Goal: Task Accomplishment & Management: Manage account settings

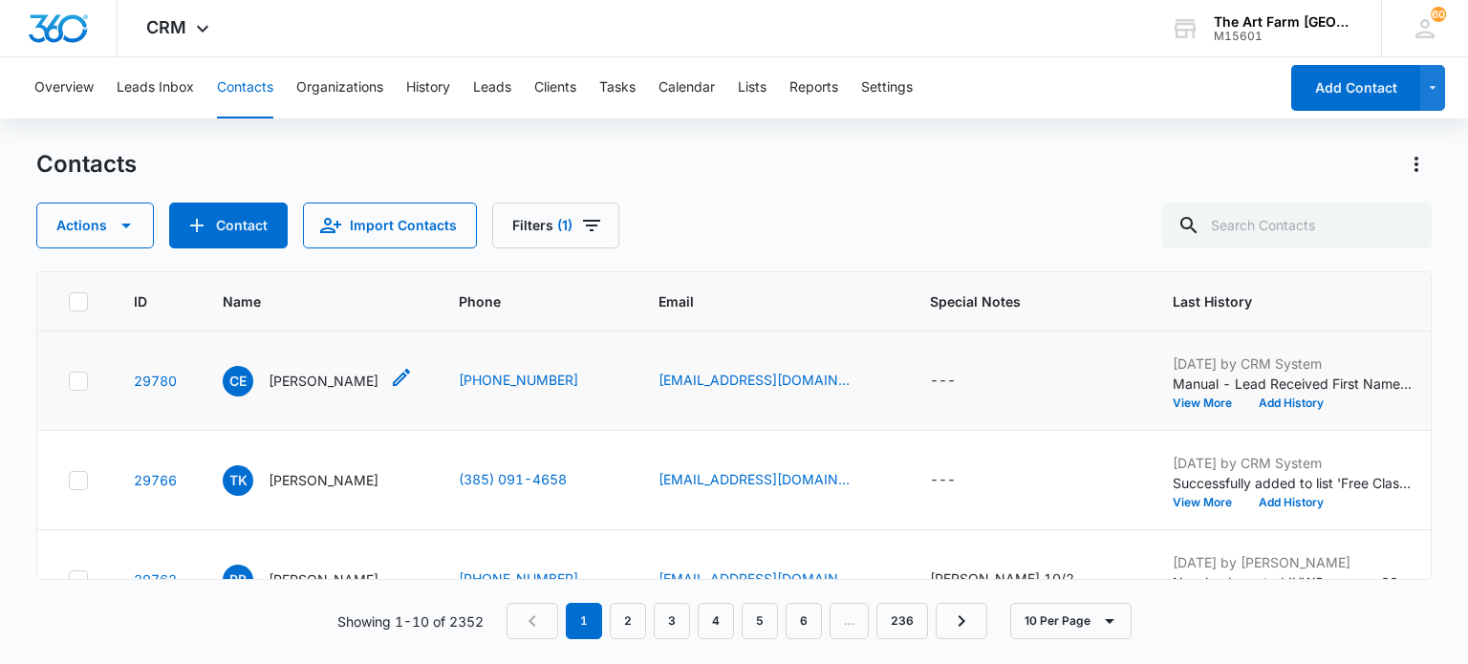
click at [290, 376] on p "[PERSON_NAME]" at bounding box center [323, 381] width 110 height 20
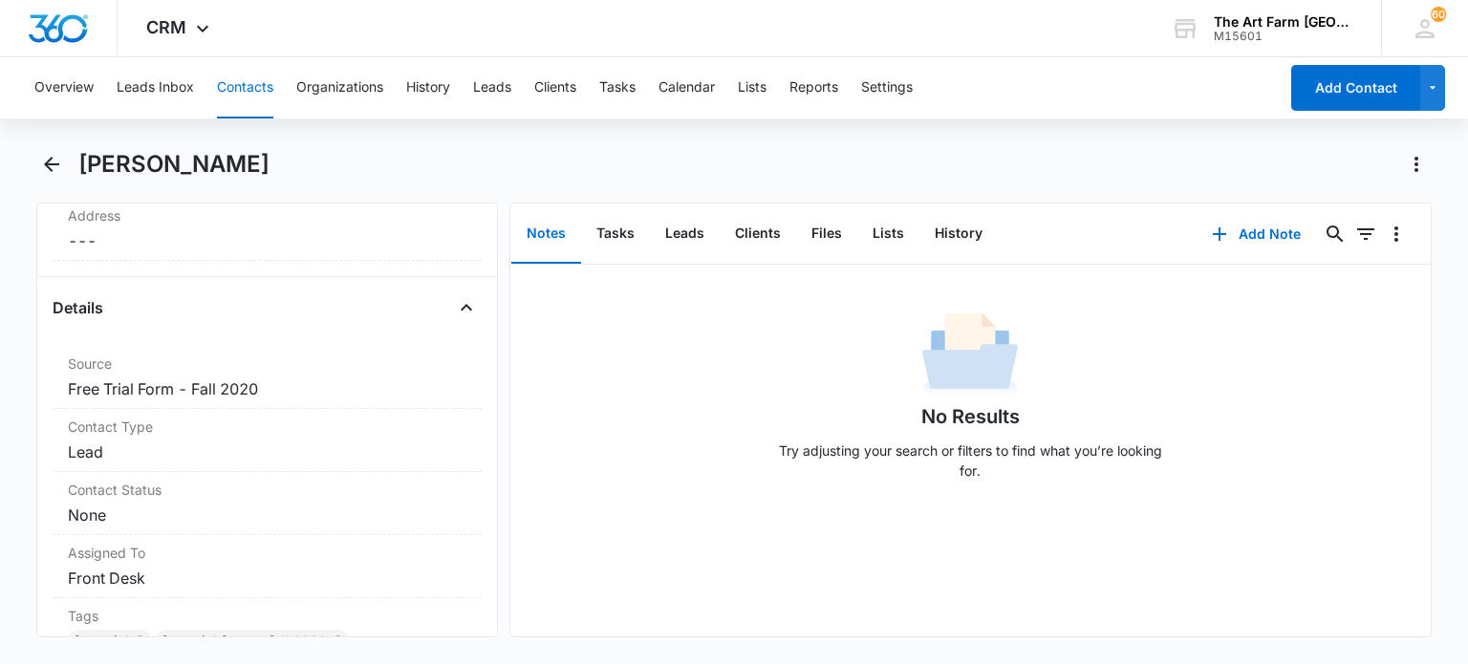
scroll to position [566, 0]
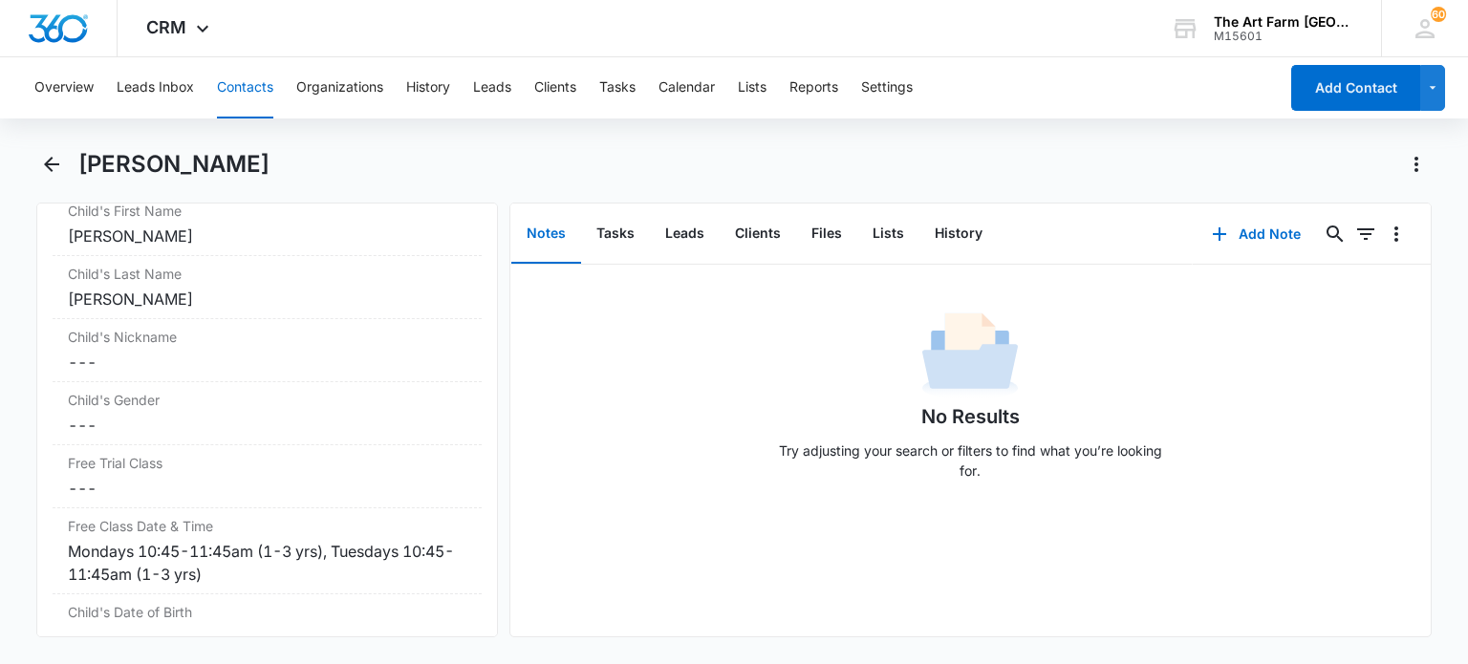
click at [290, 382] on div "Child's Gender Cancel Save Changes ---" at bounding box center [267, 413] width 428 height 63
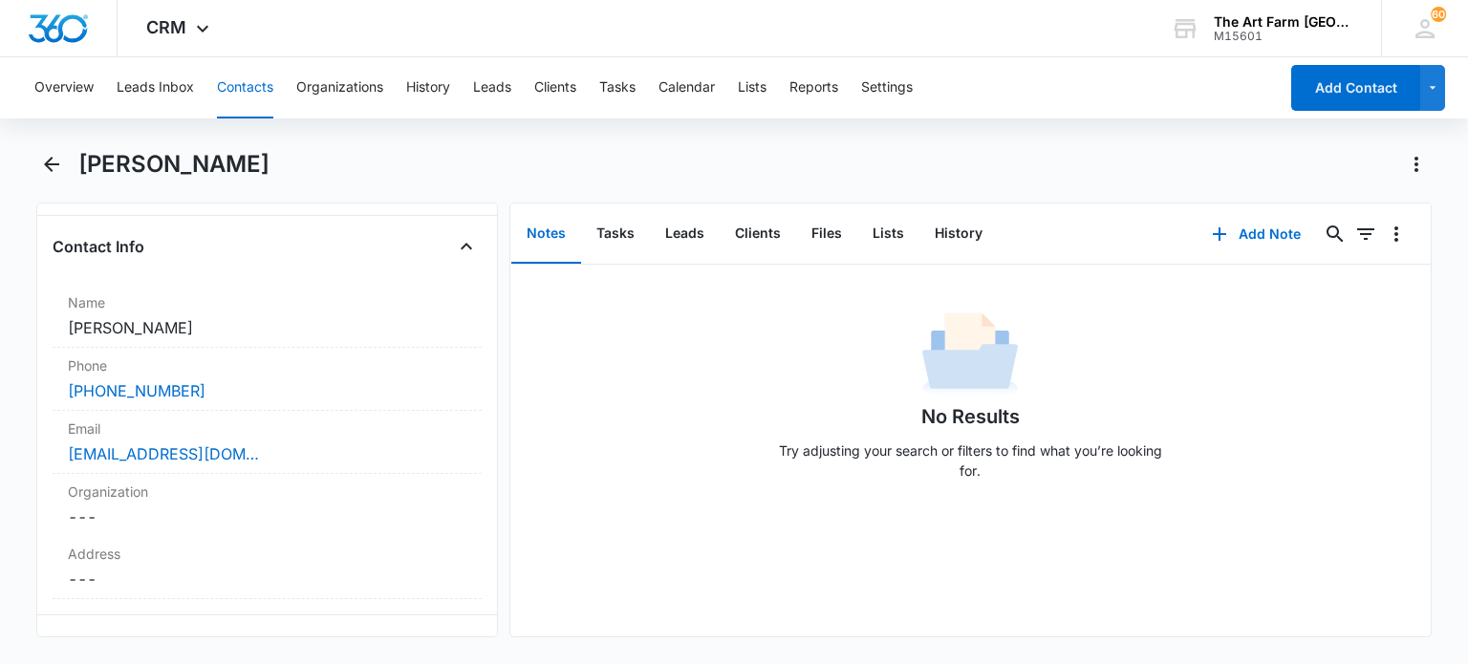
scroll to position [259, 0]
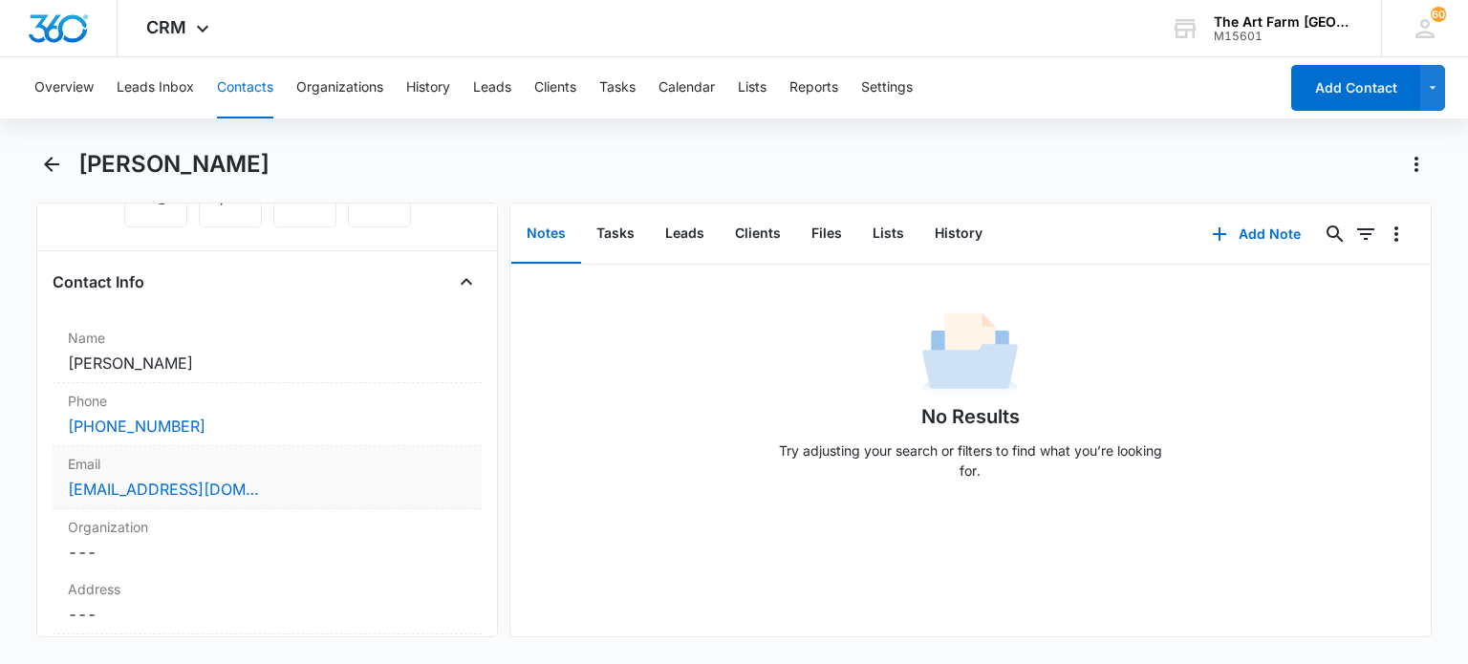
click at [302, 497] on div "[EMAIL_ADDRESS][DOMAIN_NAME]" at bounding box center [266, 489] width 397 height 23
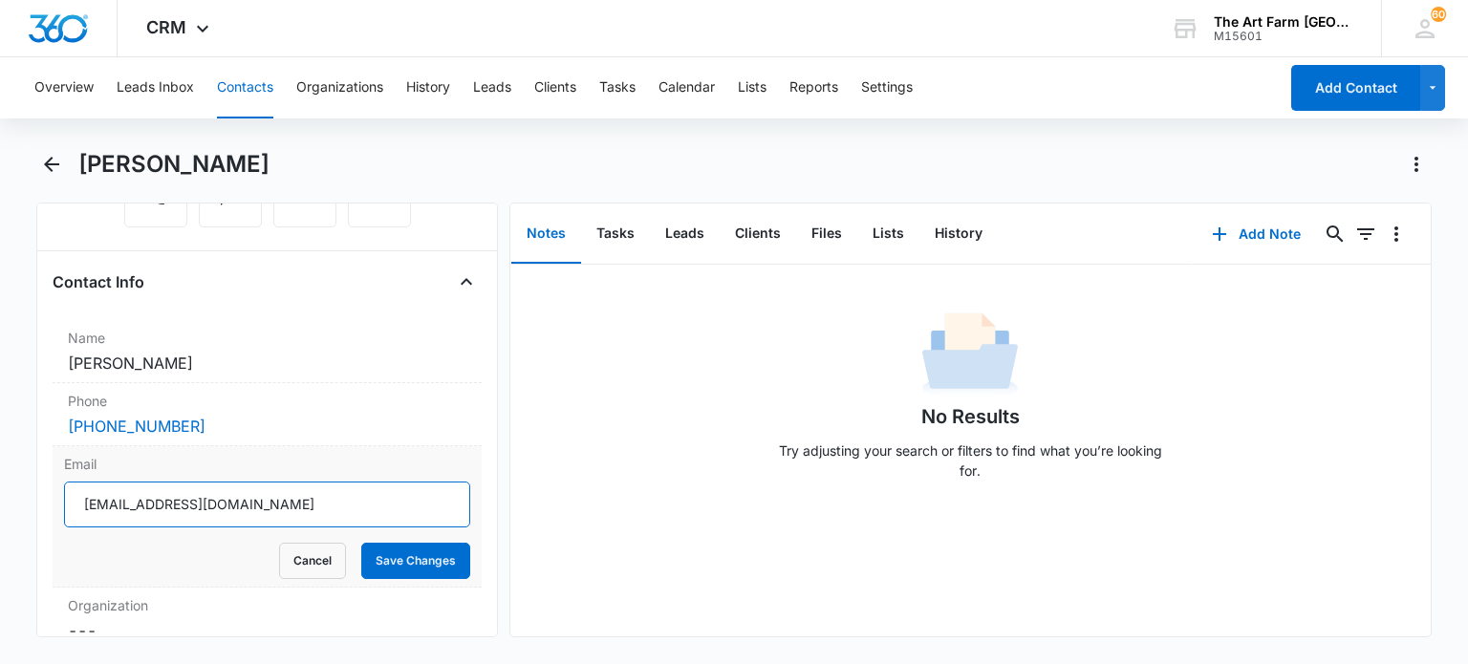
click at [210, 498] on input "[EMAIL_ADDRESS][DOMAIN_NAME]" at bounding box center [266, 505] width 405 height 46
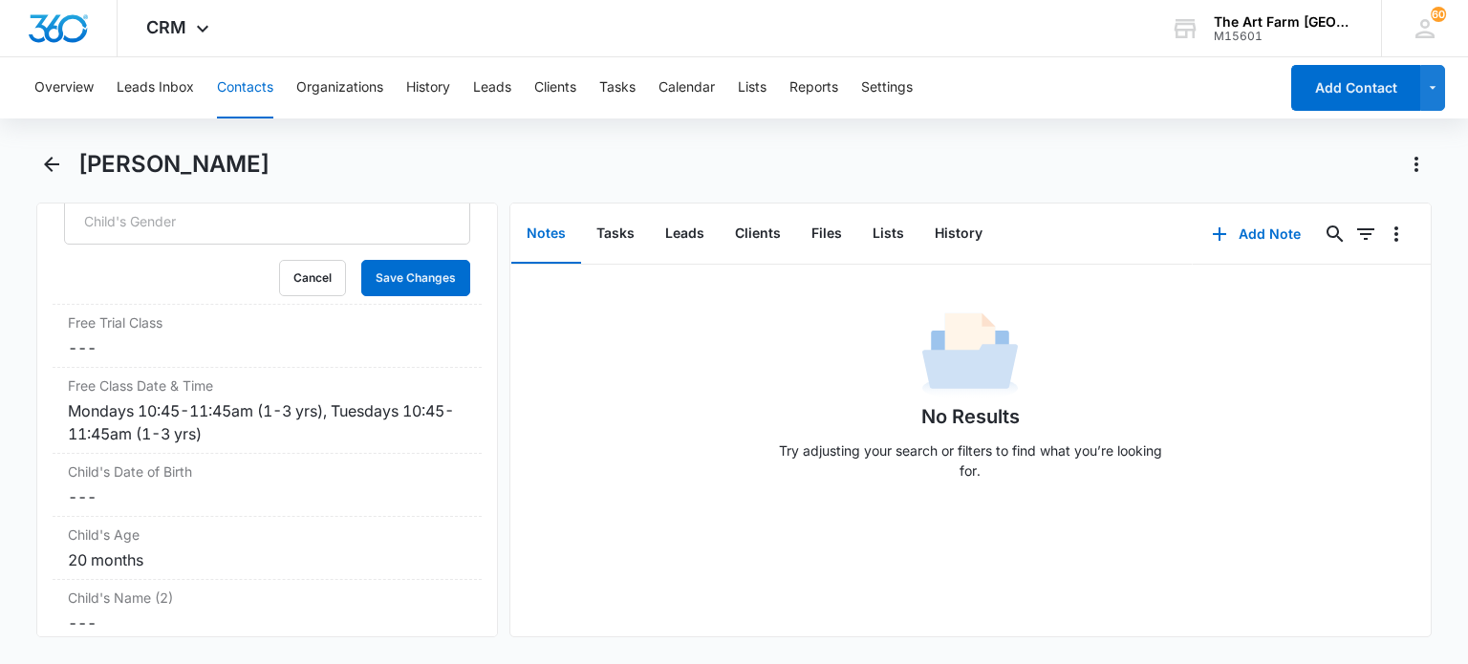
scroll to position [2404, 0]
click at [672, 230] on button "Leads" at bounding box center [685, 233] width 70 height 59
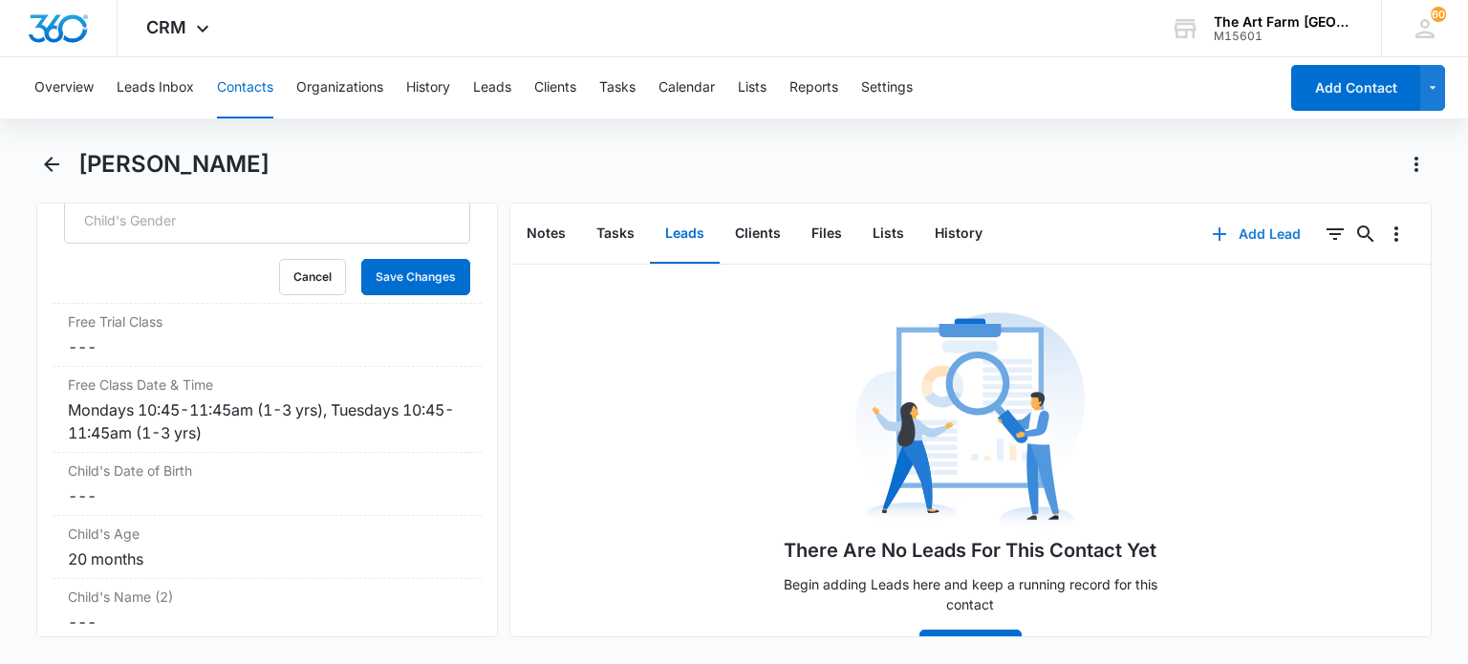
click at [1251, 238] on button "Add Lead" at bounding box center [1255, 234] width 127 height 46
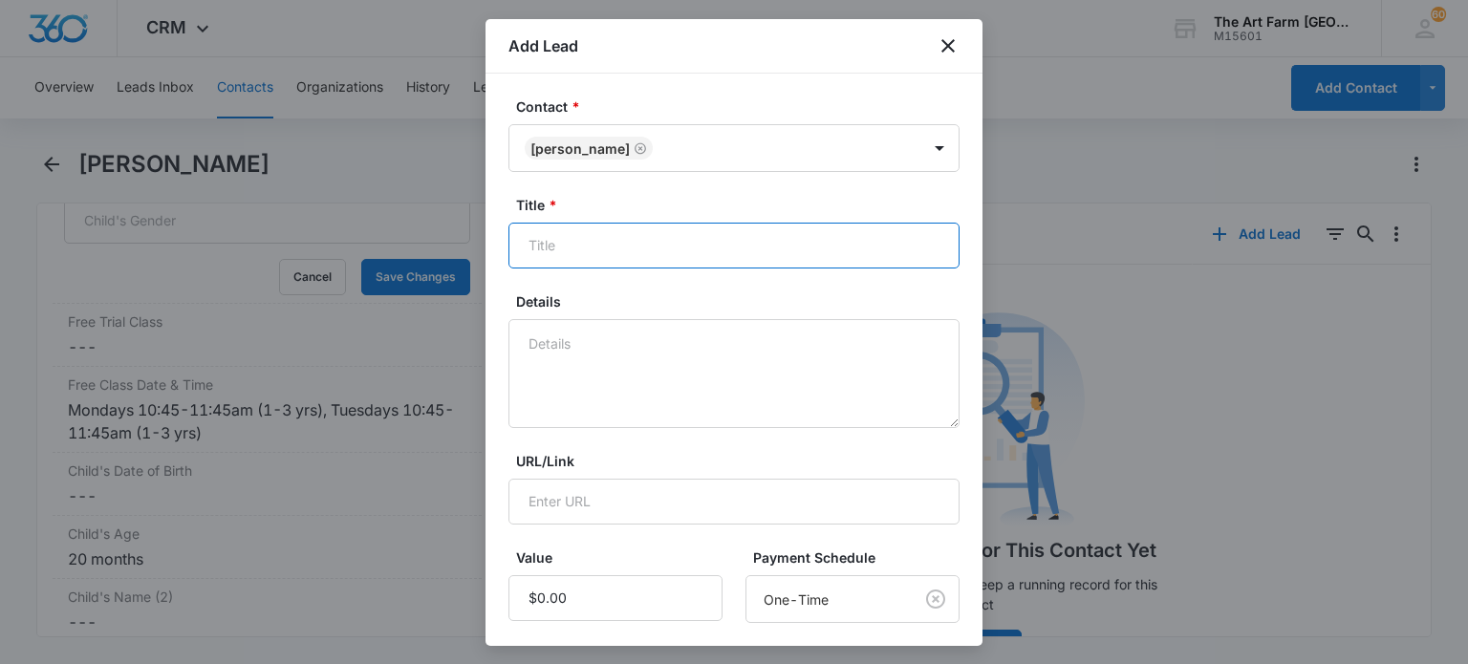
click at [570, 241] on input "Title *" at bounding box center [733, 246] width 451 height 46
type input "RSA"
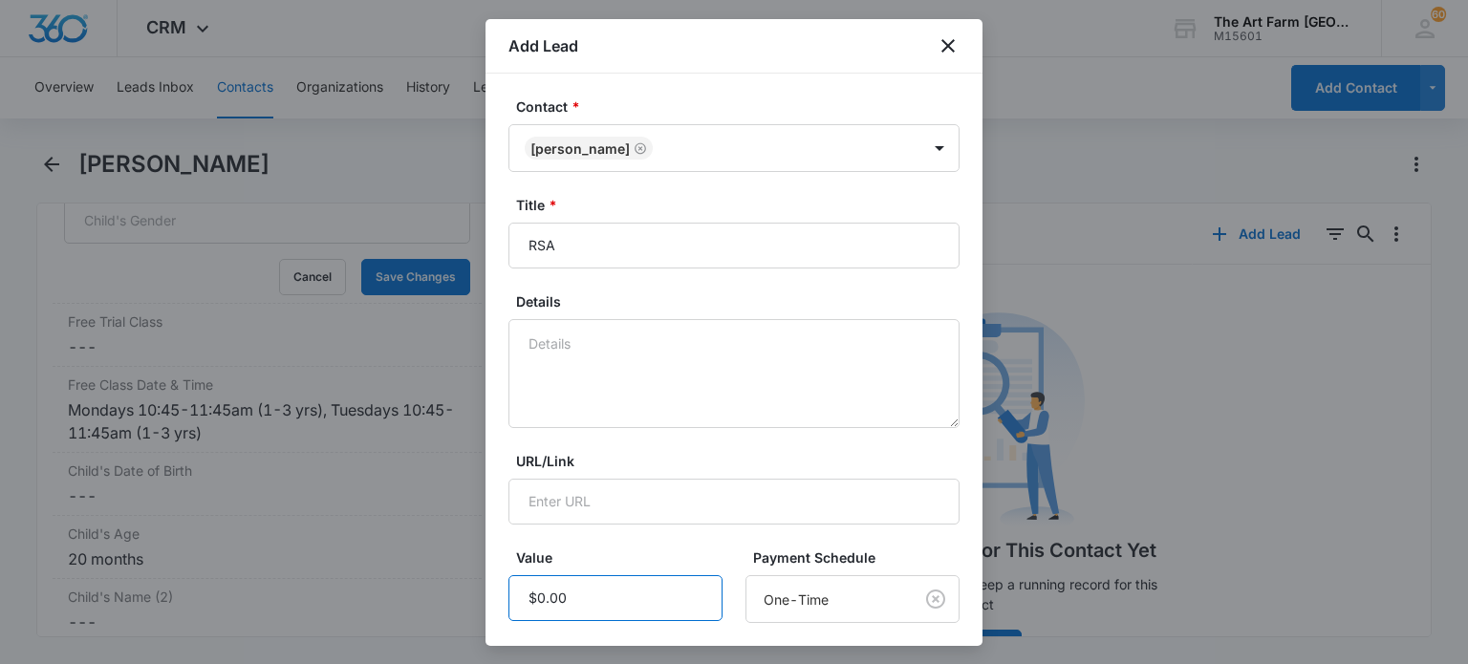
click at [581, 607] on input "Value" at bounding box center [615, 598] width 214 height 46
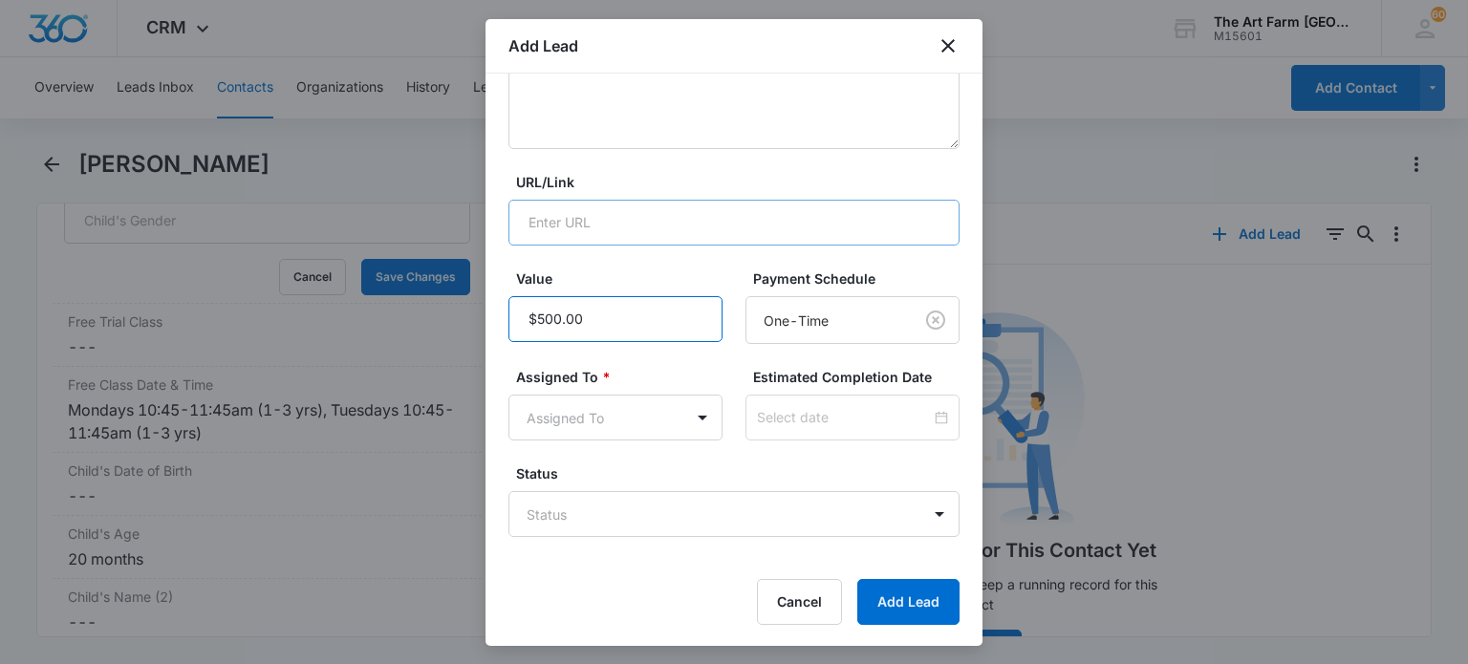
scroll to position [279, 0]
type input "$500.00"
click at [660, 427] on body "CRM Apps Reputation Websites Forms CRM Email Social Content Ads Intelligence Fi…" at bounding box center [734, 332] width 1468 height 664
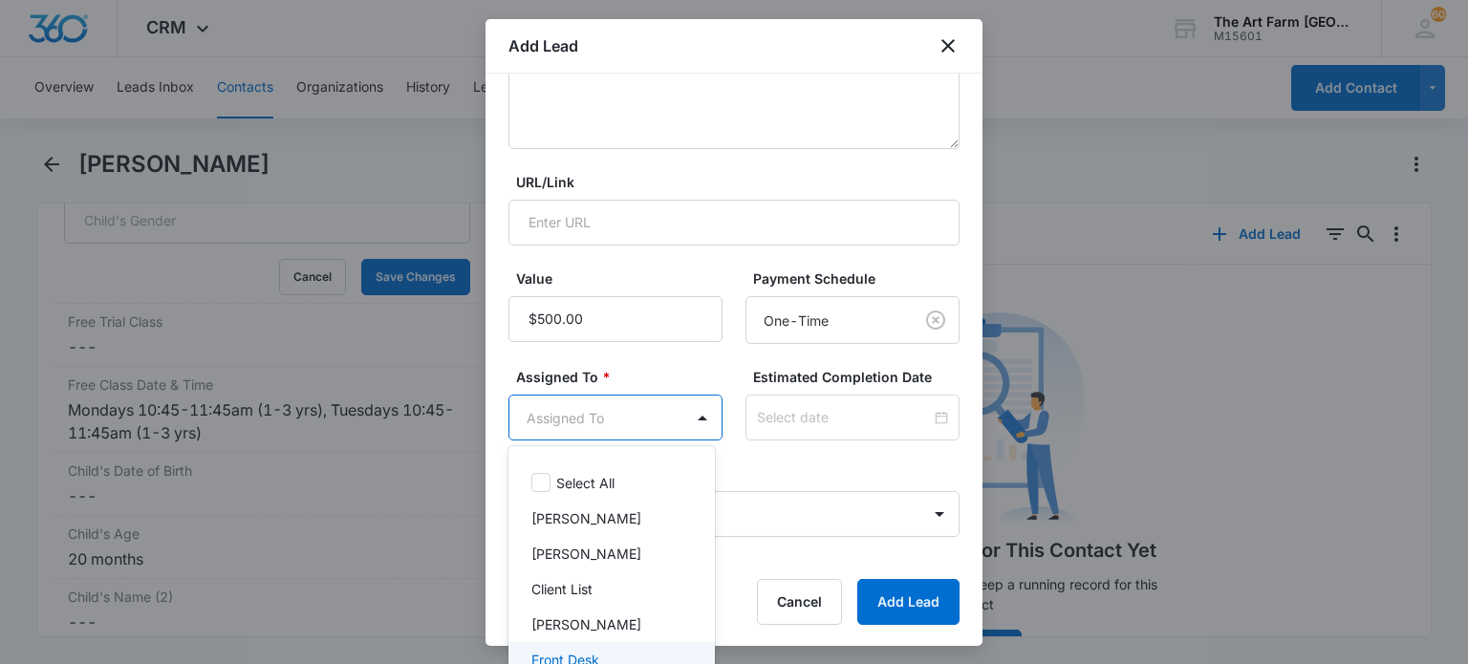
click at [587, 653] on p "Front Desk" at bounding box center [565, 660] width 68 height 20
click at [914, 605] on div at bounding box center [734, 332] width 1468 height 664
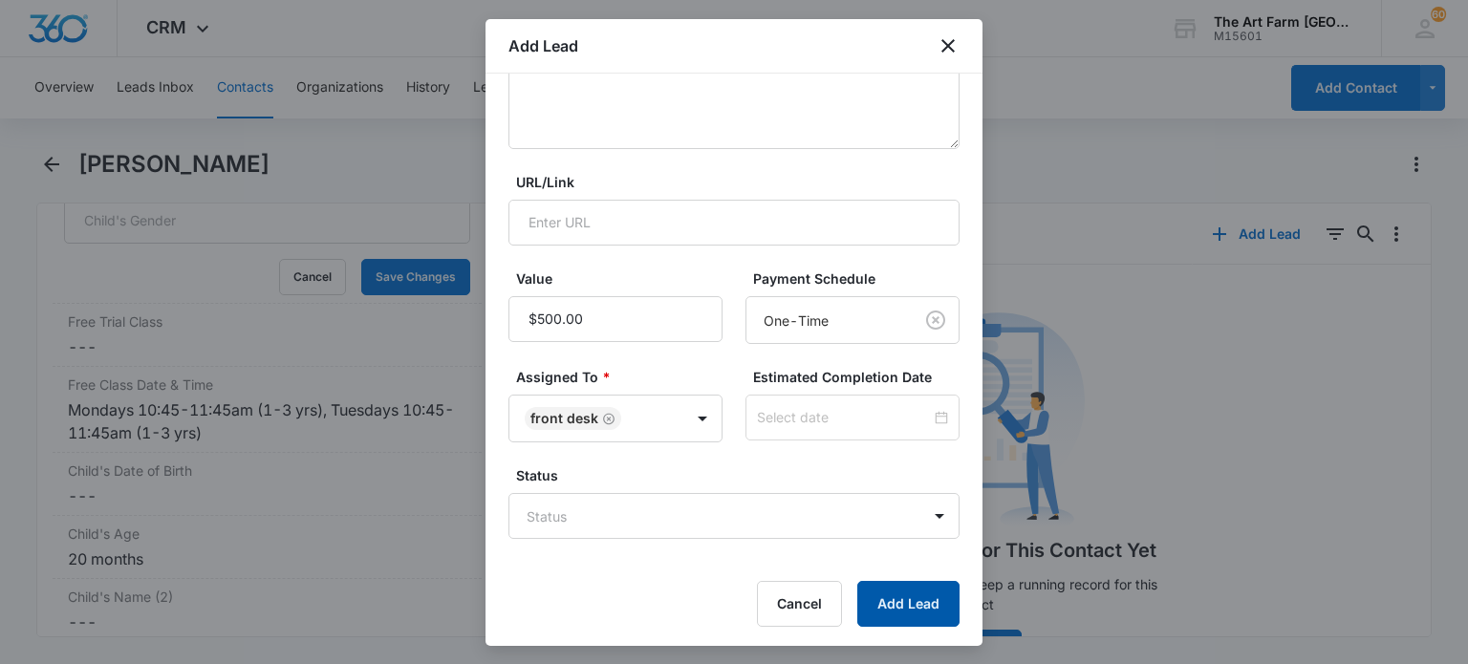
click at [891, 607] on button "Add Lead" at bounding box center [908, 604] width 102 height 46
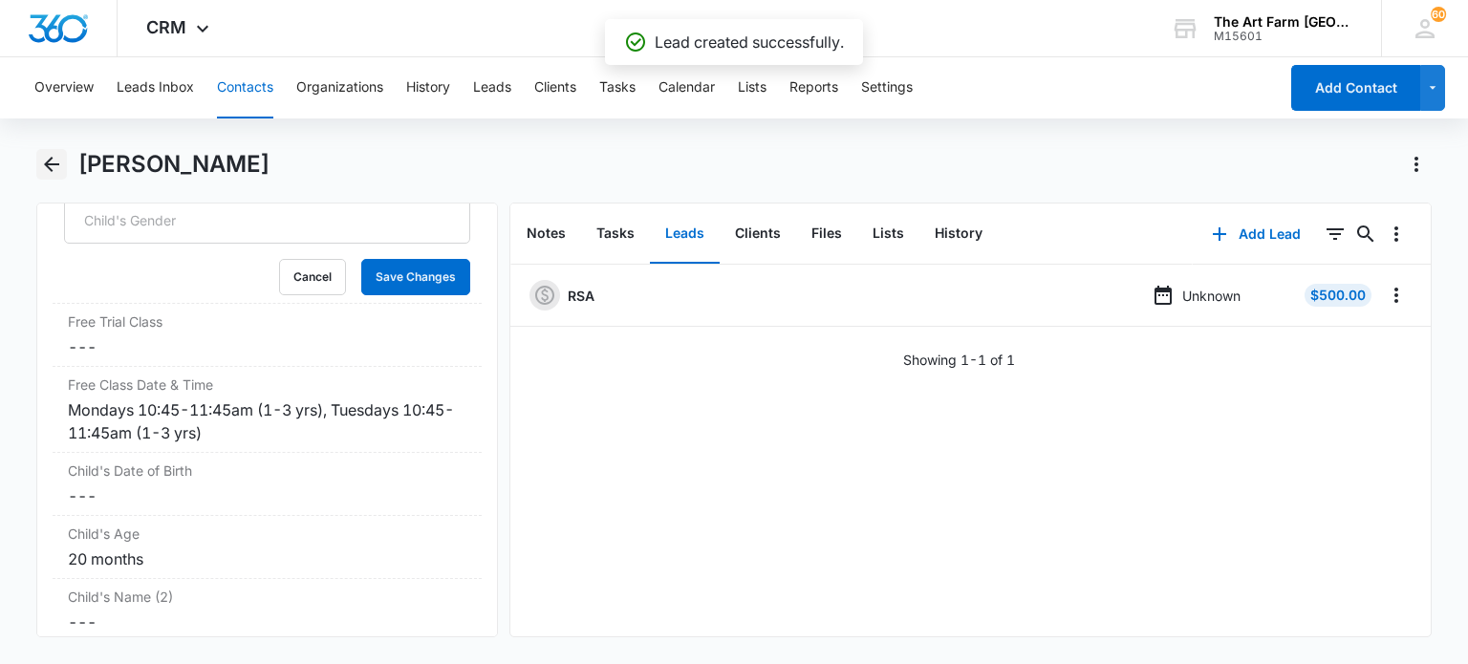
click at [61, 173] on icon "Back" at bounding box center [51, 164] width 23 height 23
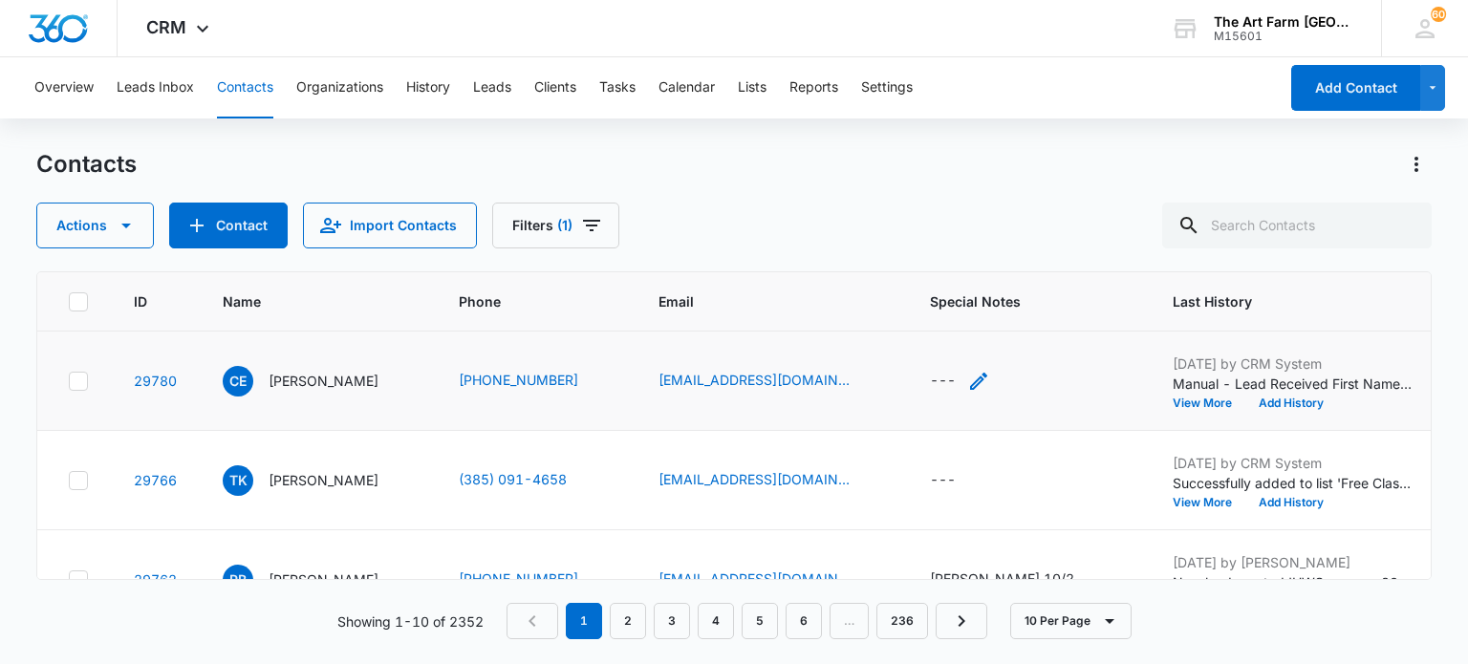
click at [944, 372] on div "---" at bounding box center [943, 381] width 26 height 23
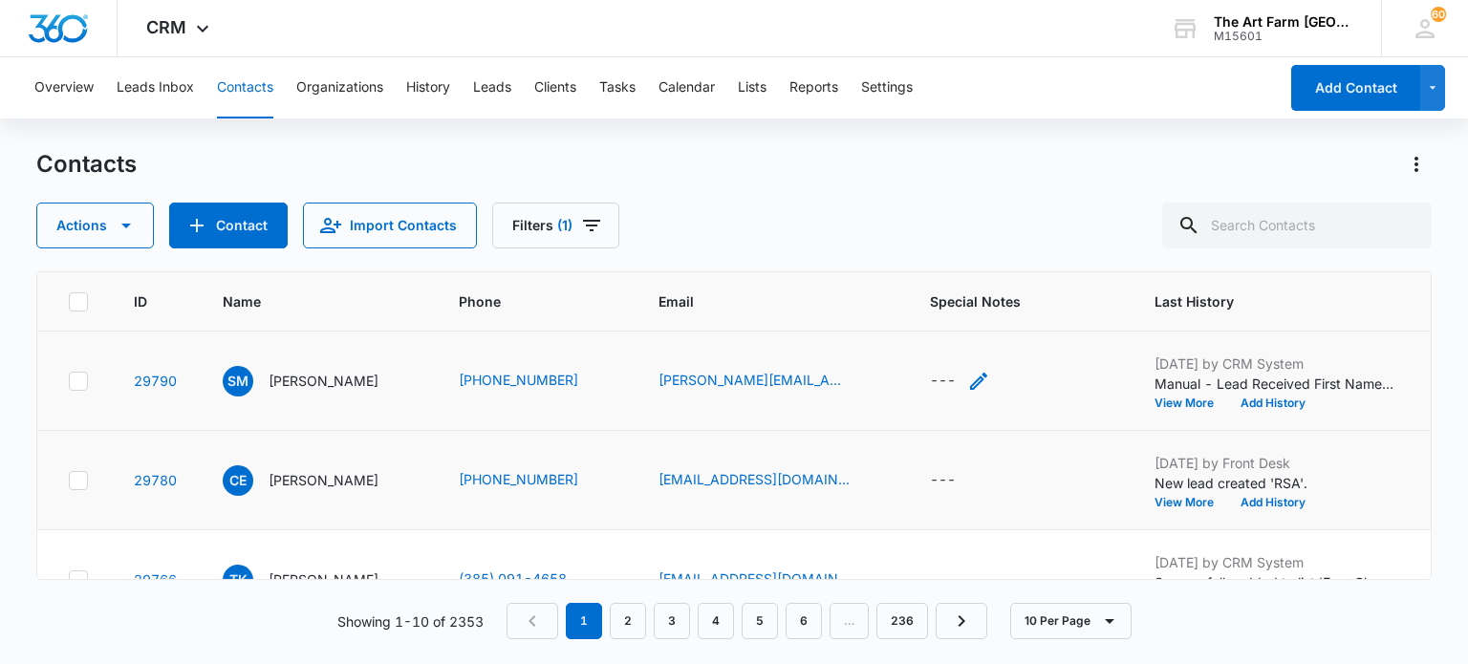
click at [930, 376] on div "---" at bounding box center [943, 381] width 26 height 23
click at [937, 267] on textarea "Special Notes" at bounding box center [960, 226] width 226 height 109
type textarea "ED 10/13"
click at [1021, 317] on button "Save" at bounding box center [1045, 318] width 56 height 36
click at [963, 382] on div "ED 10/13" at bounding box center [960, 380] width 60 height 20
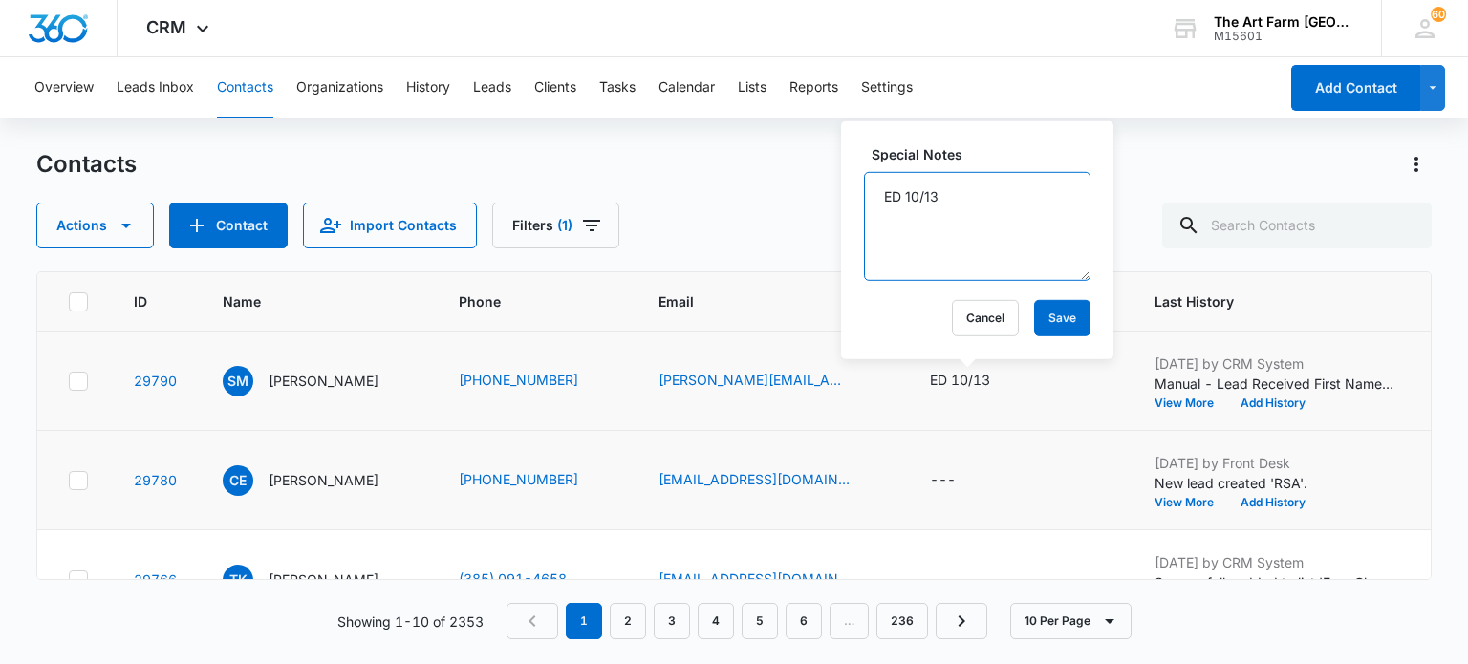
click at [923, 200] on textarea "ED 10/13" at bounding box center [977, 226] width 226 height 109
click at [1058, 323] on button "Save" at bounding box center [1062, 318] width 56 height 36
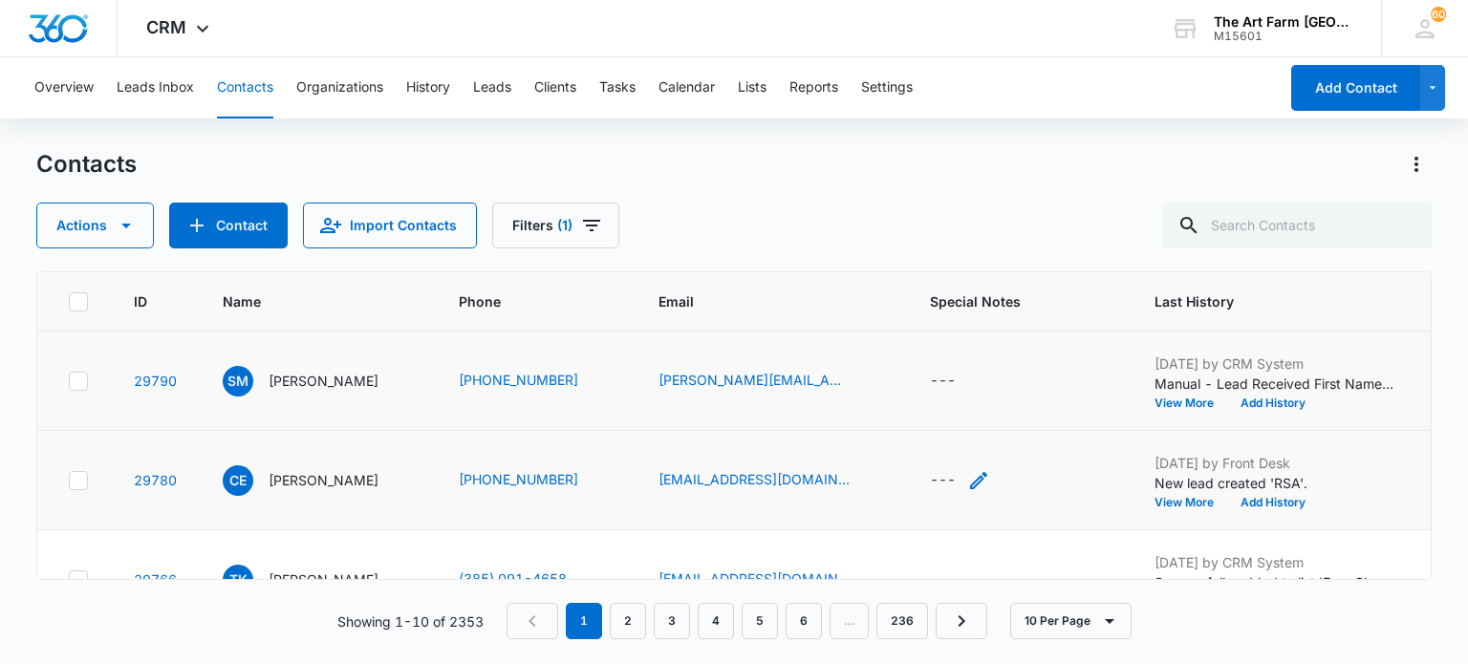
click at [933, 478] on div "---" at bounding box center [943, 480] width 26 height 23
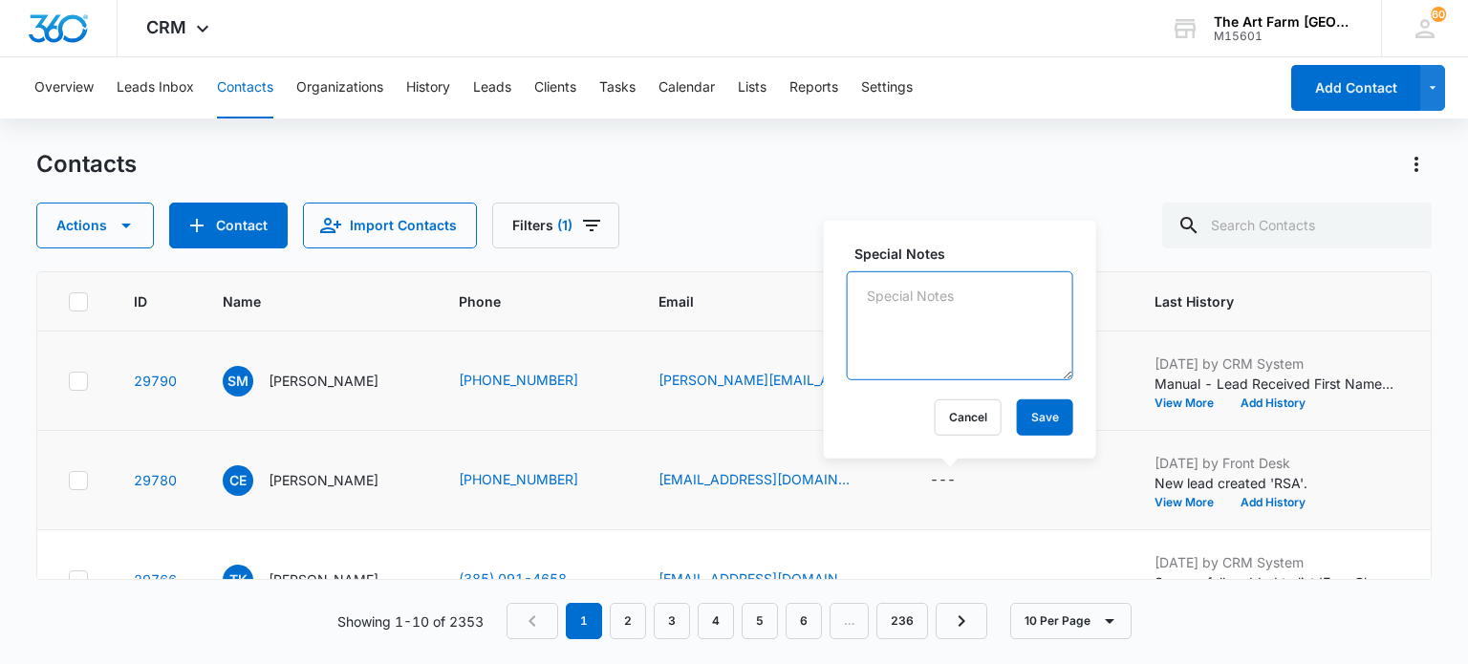
click at [950, 309] on textarea "Special Notes" at bounding box center [960, 325] width 226 height 109
paste textarea "ED 10/13"
type textarea "ED 10/13"
click at [1025, 423] on button "Save" at bounding box center [1045, 417] width 56 height 36
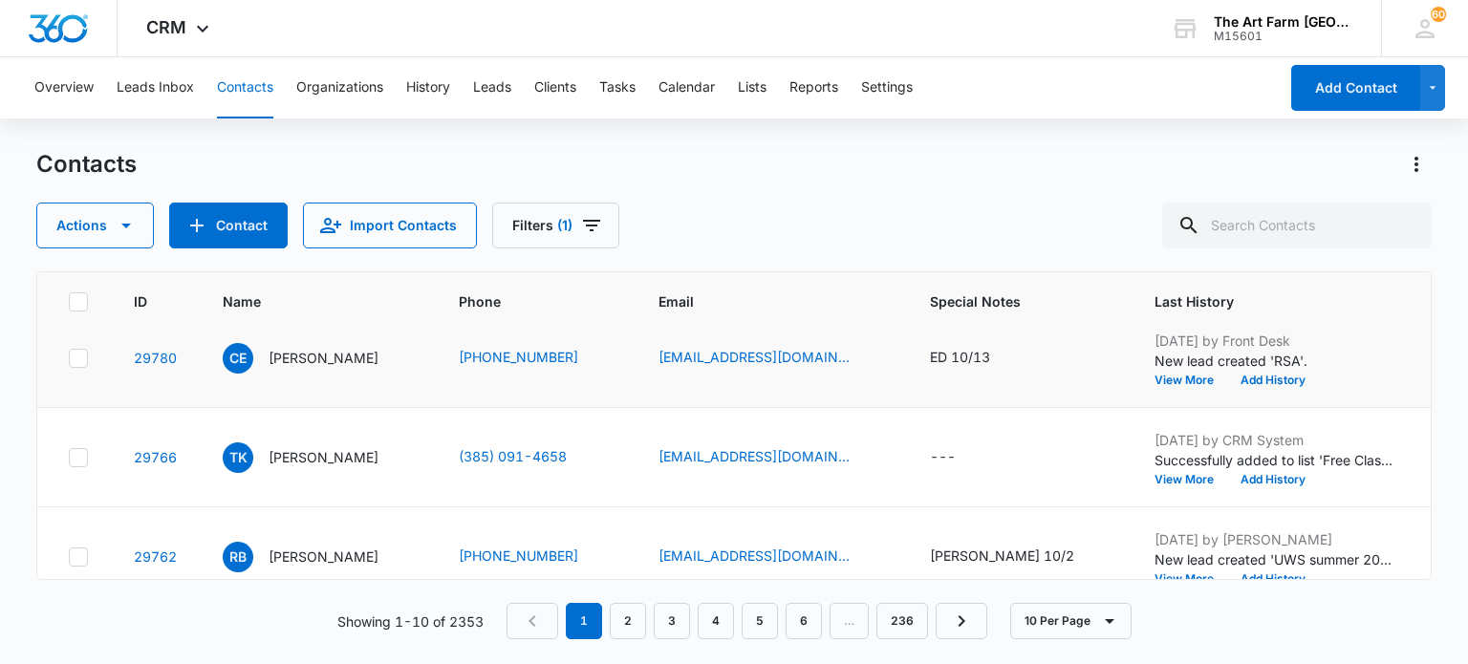
scroll to position [128, 0]
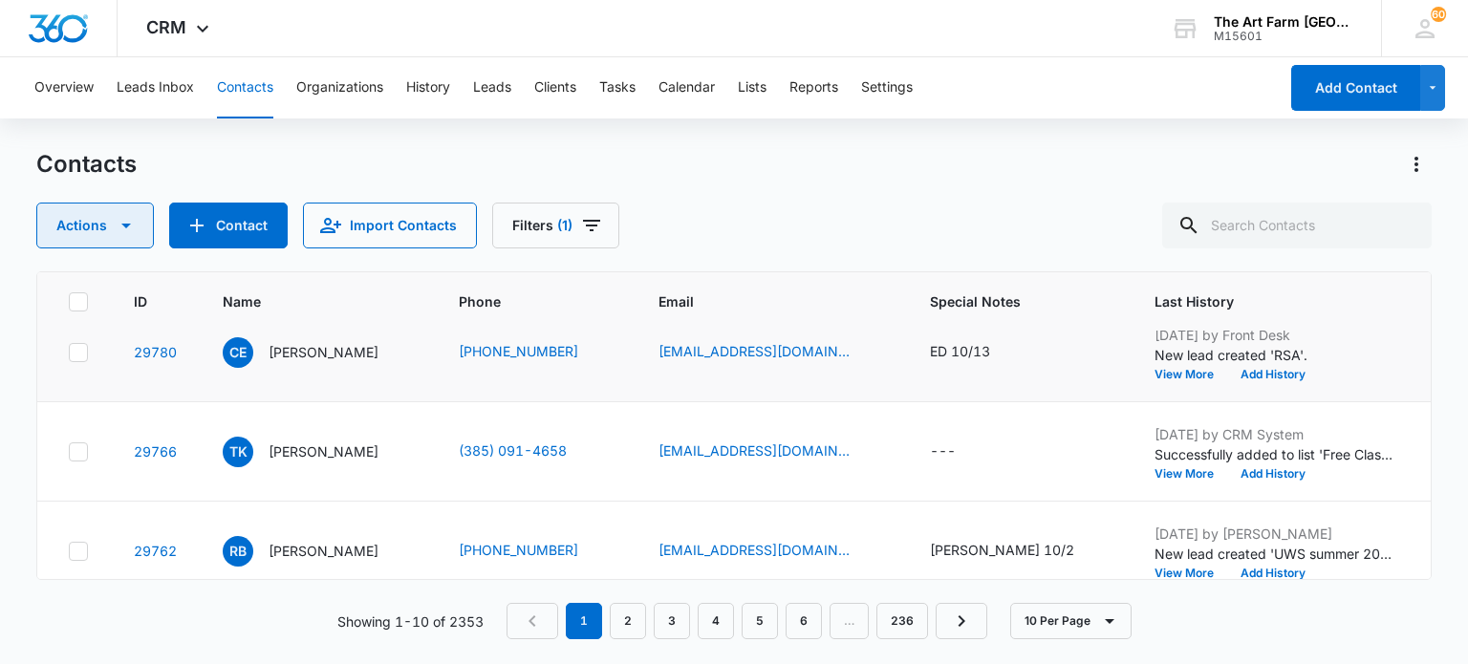
click at [81, 446] on icon at bounding box center [78, 451] width 17 height 17
click at [69, 451] on input "checkbox" at bounding box center [68, 451] width 1 height 1
click at [129, 240] on button "Actions" at bounding box center [95, 226] width 118 height 46
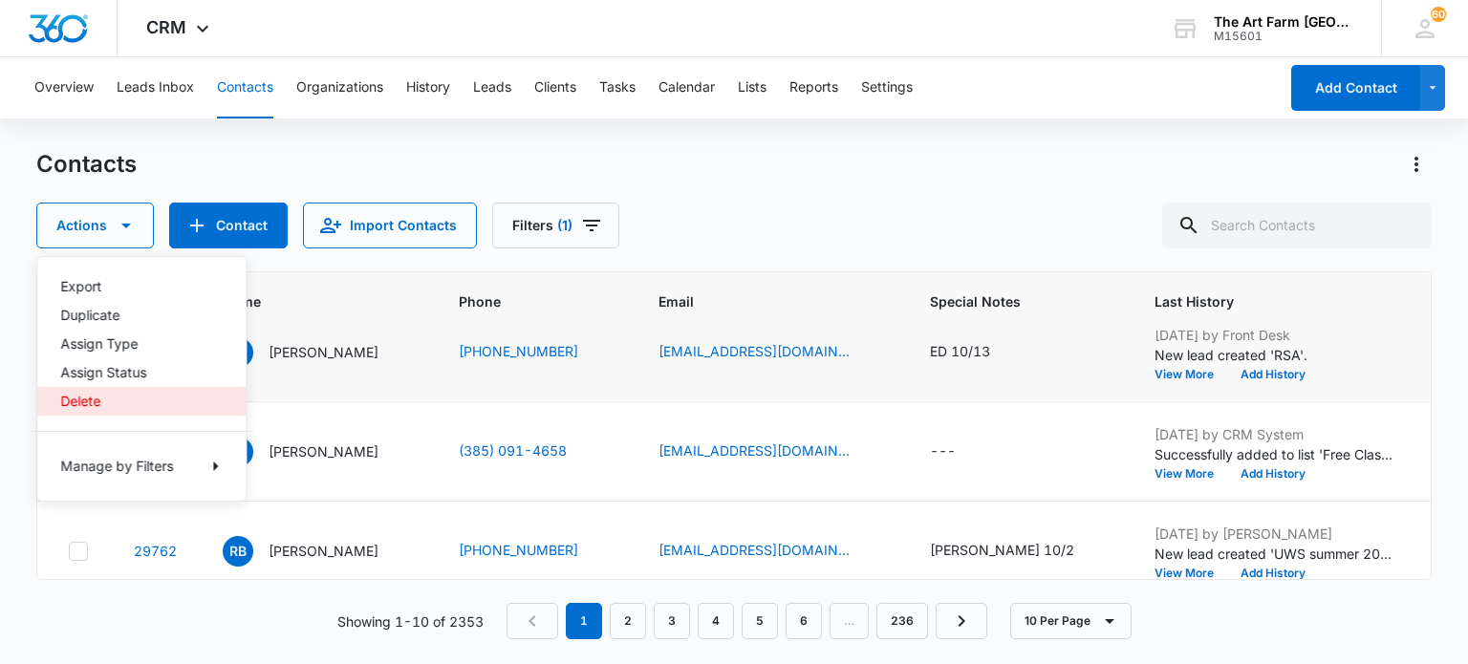
click at [96, 404] on div "Delete" at bounding box center [129, 401] width 139 height 13
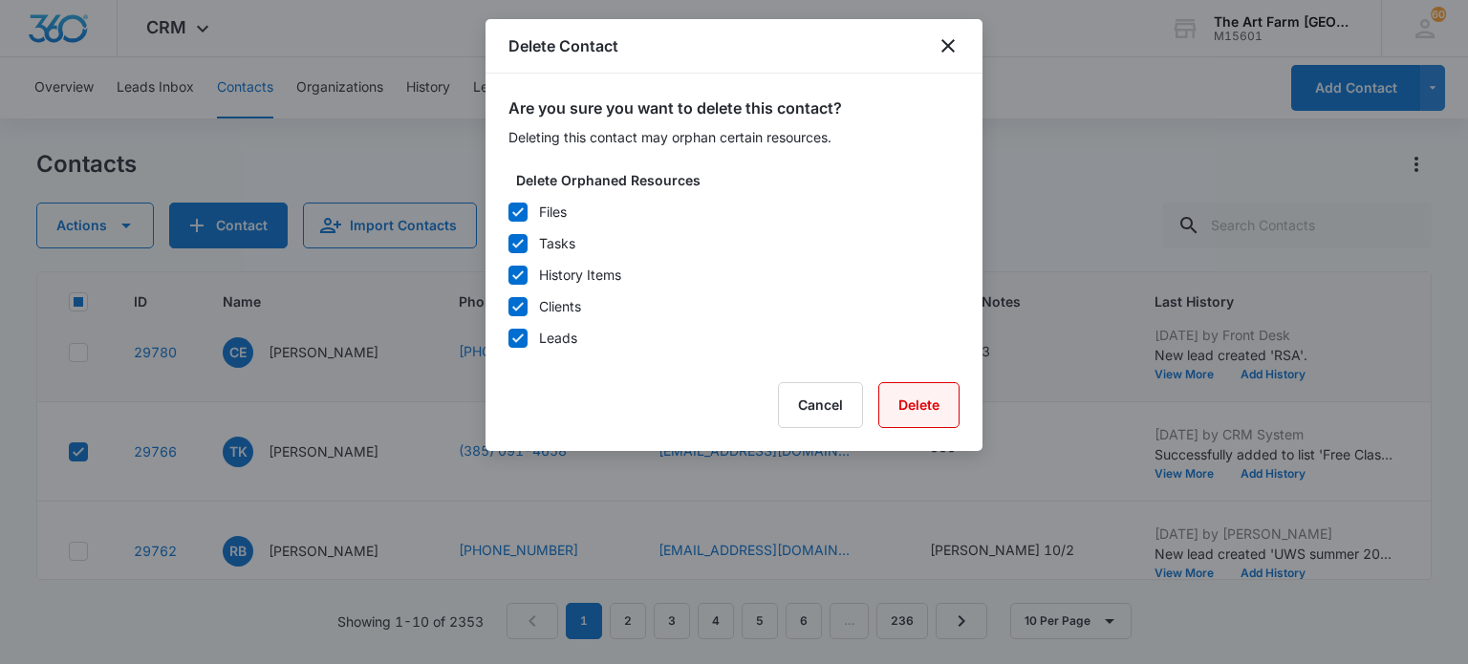
click at [947, 419] on button "Delete" at bounding box center [918, 405] width 81 height 46
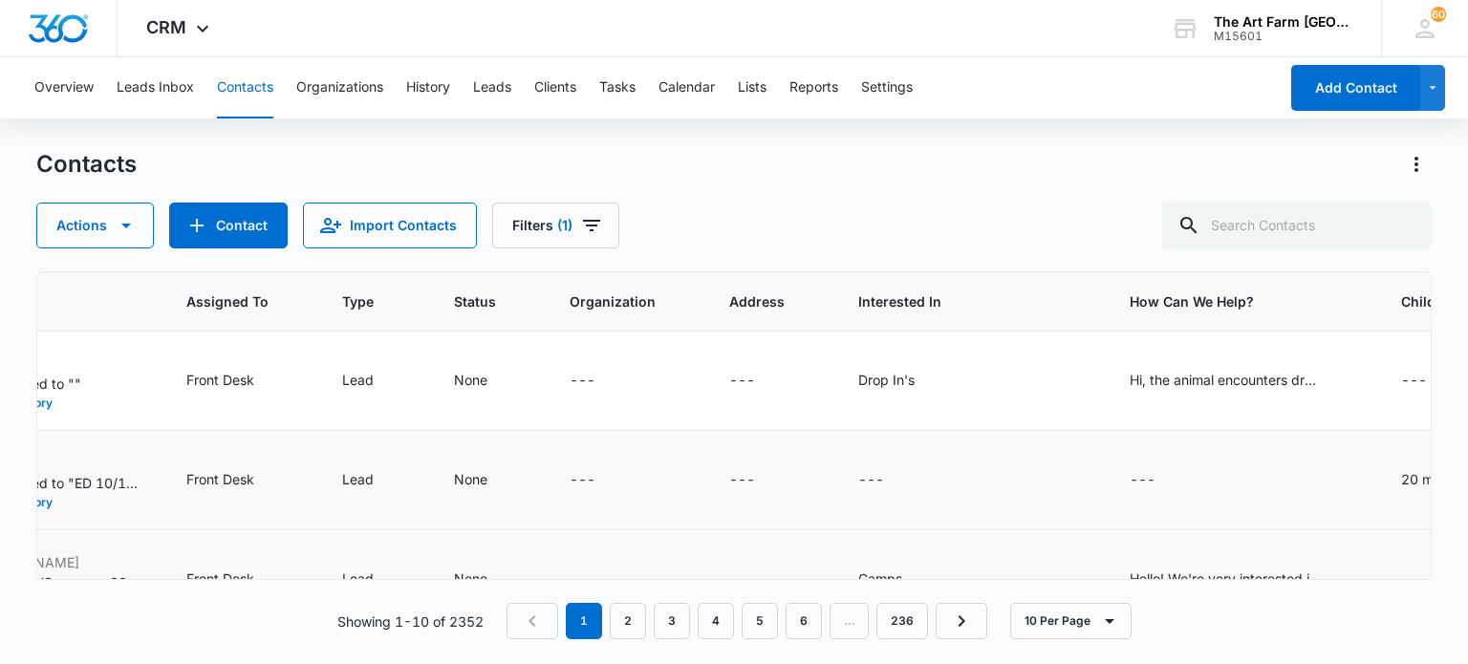
scroll to position [0, 1277]
click at [1133, 370] on div "Hi, the animal encounters drop-in class ([DATE] mornings) says it's for ages [D…" at bounding box center [1219, 380] width 191 height 20
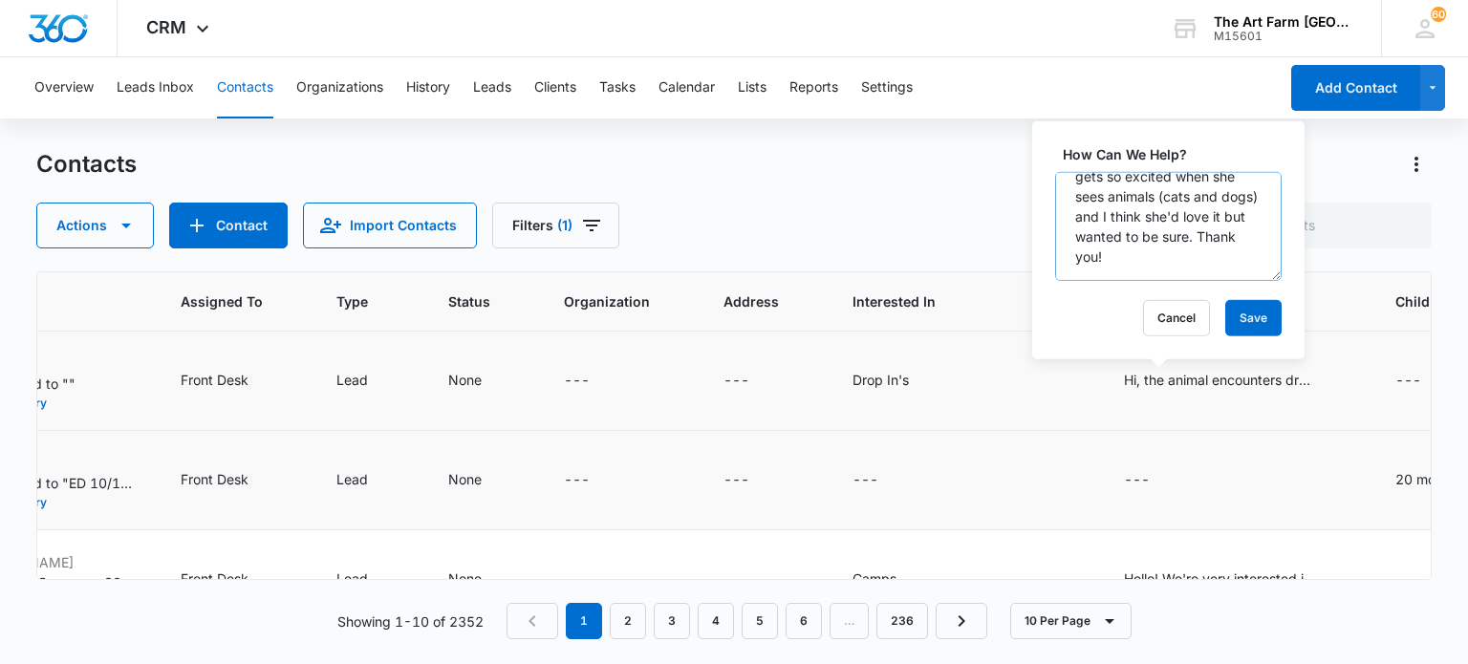
scroll to position [220, 0]
click at [1167, 313] on button "Cancel" at bounding box center [1176, 318] width 67 height 36
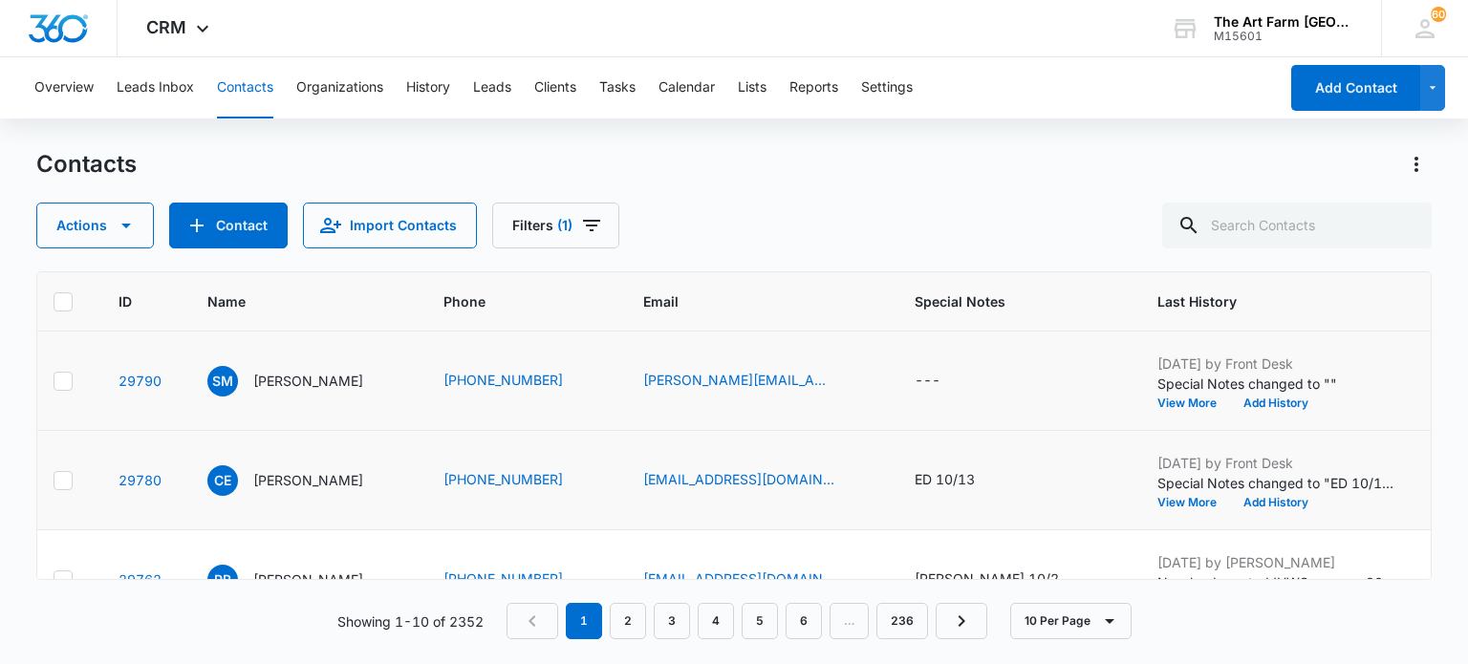
scroll to position [0, 0]
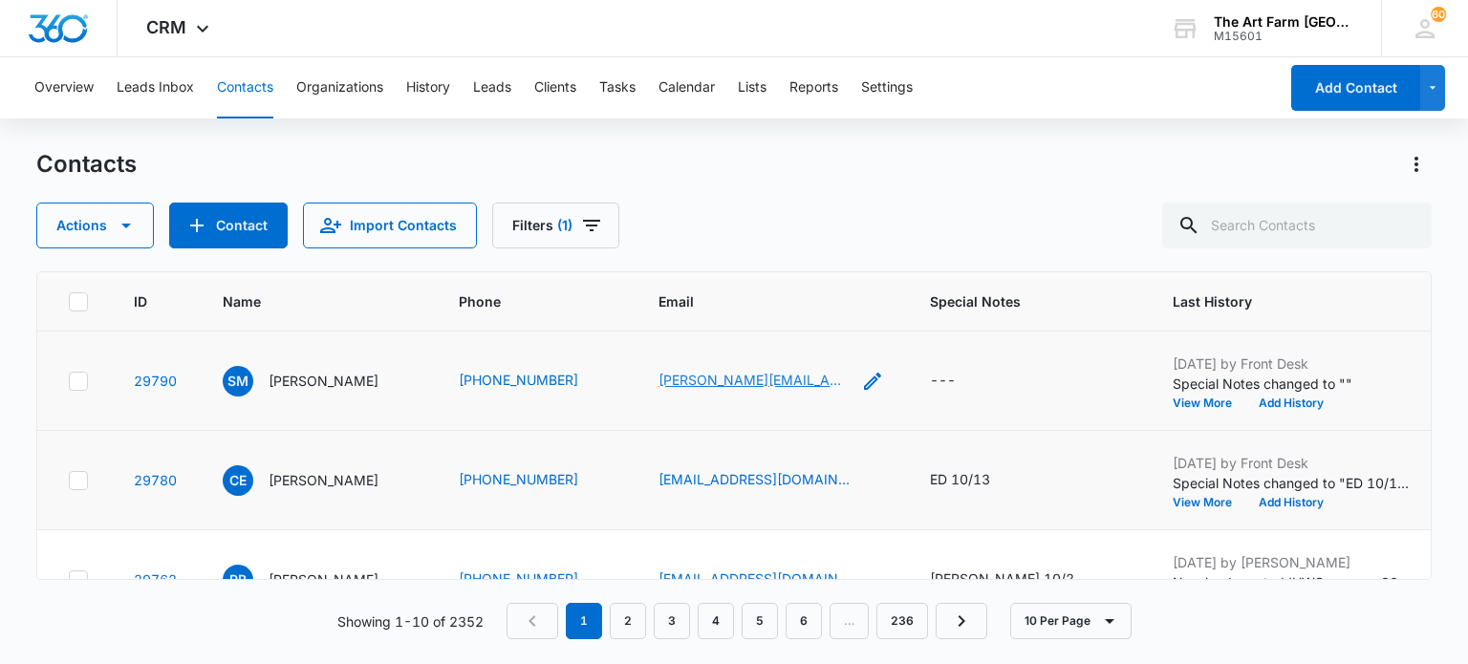
click at [833, 379] on link "[PERSON_NAME][EMAIL_ADDRESS][DOMAIN_NAME]" at bounding box center [753, 380] width 191 height 20
click at [861, 374] on icon "Email - sara.melomedov@gmail.com - Select to Edit Field" at bounding box center [872, 381] width 23 height 23
click at [705, 257] on input "[PERSON_NAME][EMAIL_ADDRESS][DOMAIN_NAME]" at bounding box center [775, 258] width 241 height 46
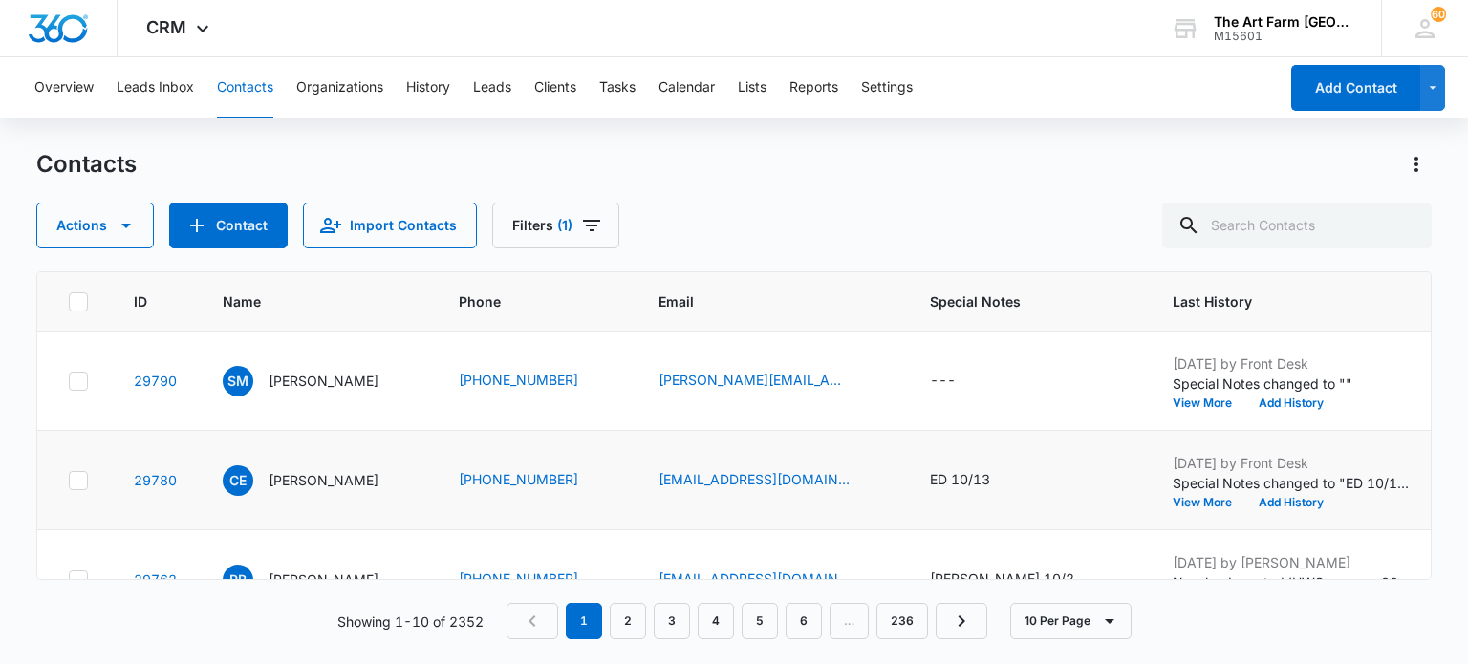
click at [921, 382] on td "---" at bounding box center [1028, 381] width 243 height 99
click at [931, 381] on div "---" at bounding box center [943, 381] width 26 height 23
click at [933, 247] on textarea "Special Notes" at bounding box center [968, 226] width 226 height 109
type textarea "ED 10/13"
click at [1026, 309] on button "Save" at bounding box center [1053, 318] width 56 height 36
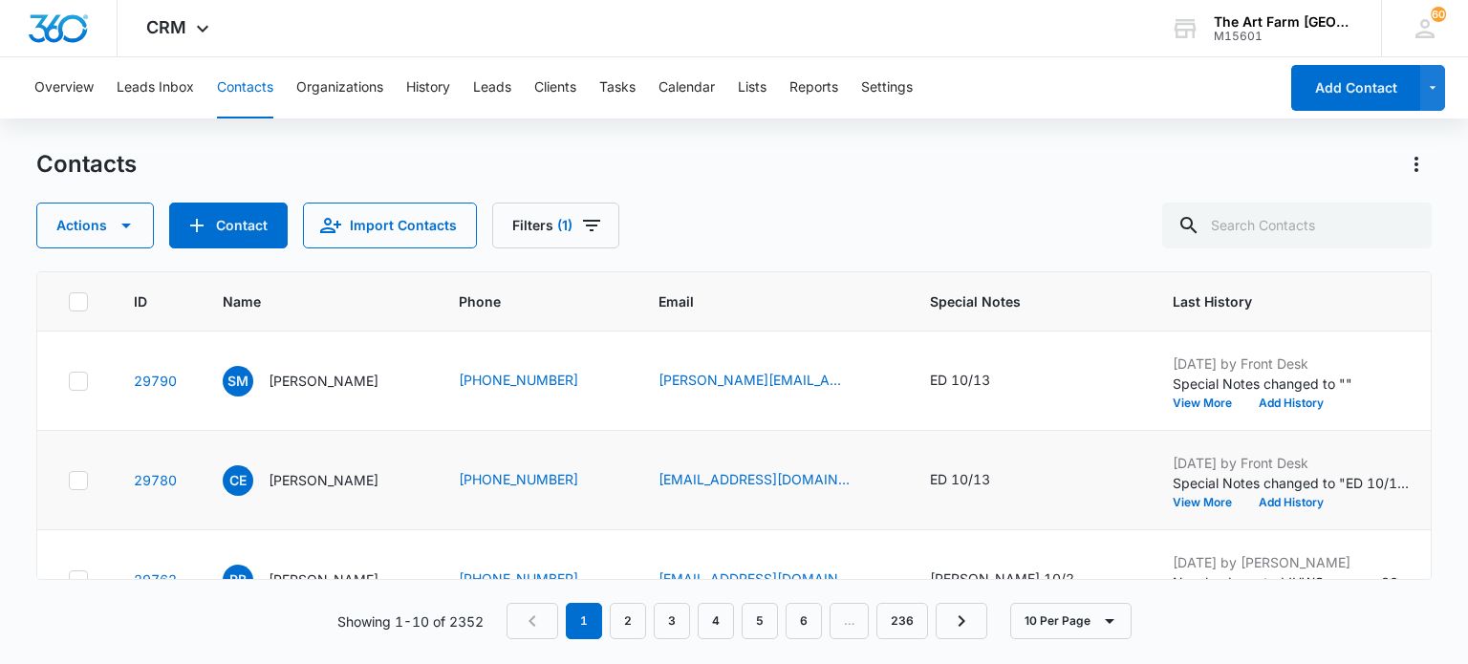
click at [292, 374] on p "[PERSON_NAME]" at bounding box center [323, 381] width 110 height 20
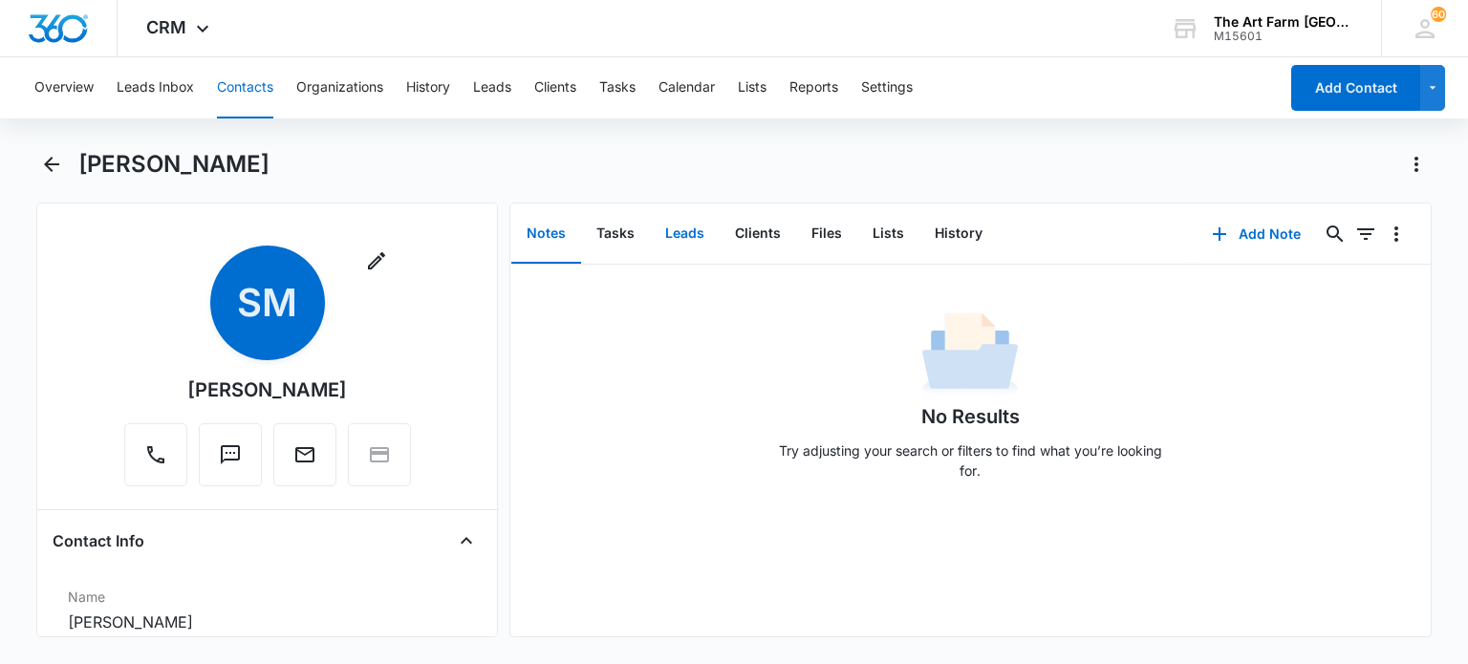
click at [680, 238] on button "Leads" at bounding box center [685, 233] width 70 height 59
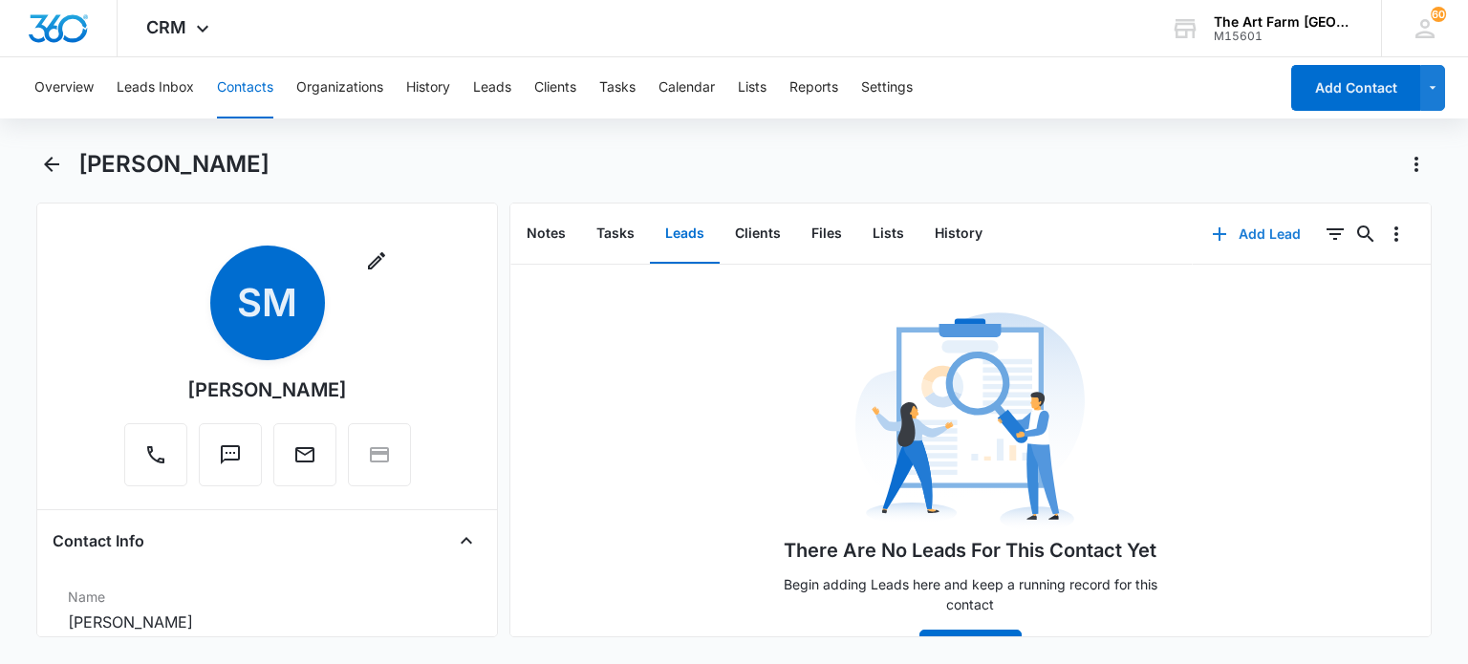
click at [1234, 244] on button "Add Lead" at bounding box center [1255, 234] width 127 height 46
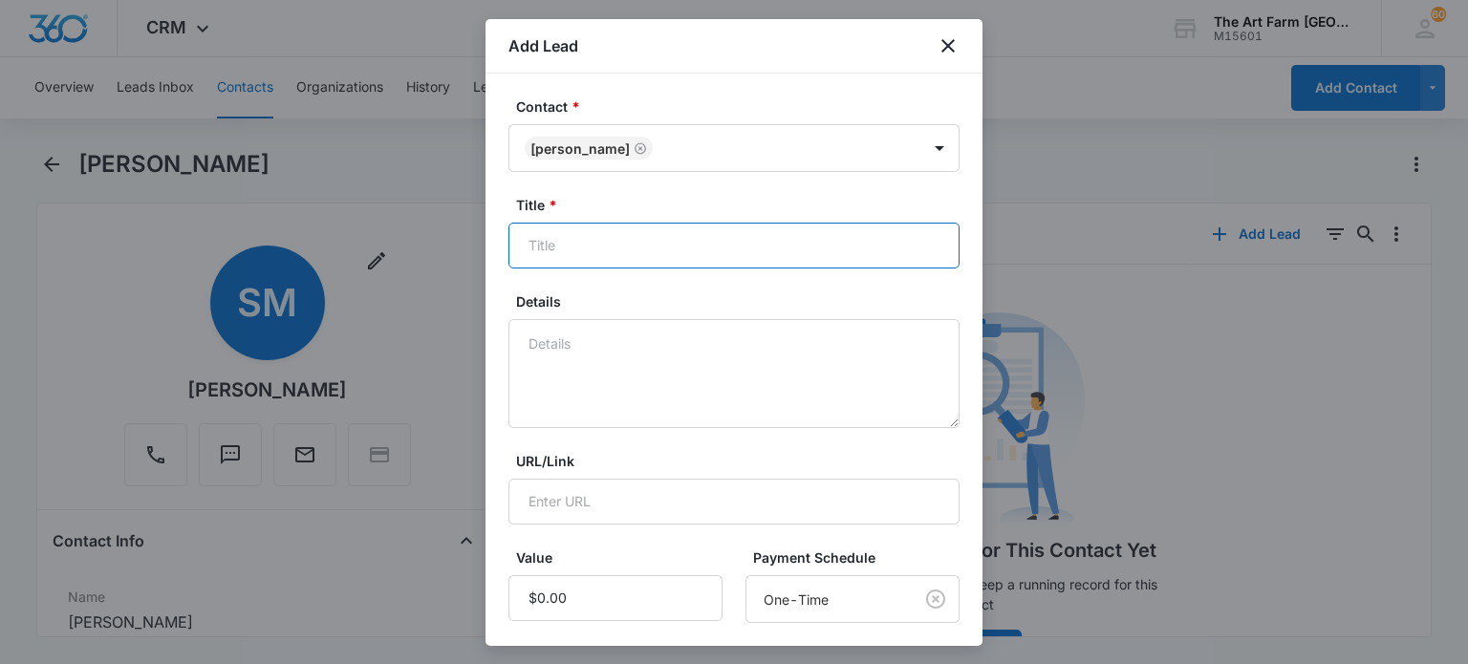
click at [576, 263] on input "Title *" at bounding box center [733, 246] width 451 height 46
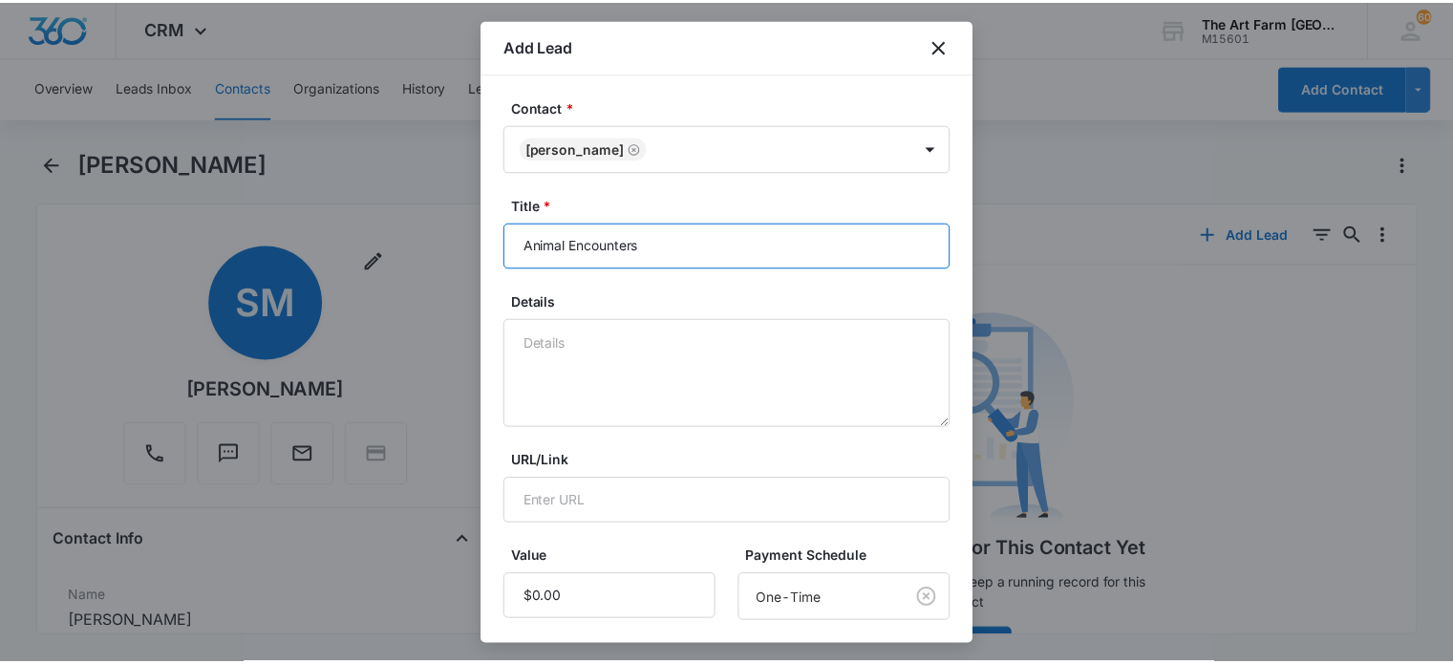
scroll to position [279, 0]
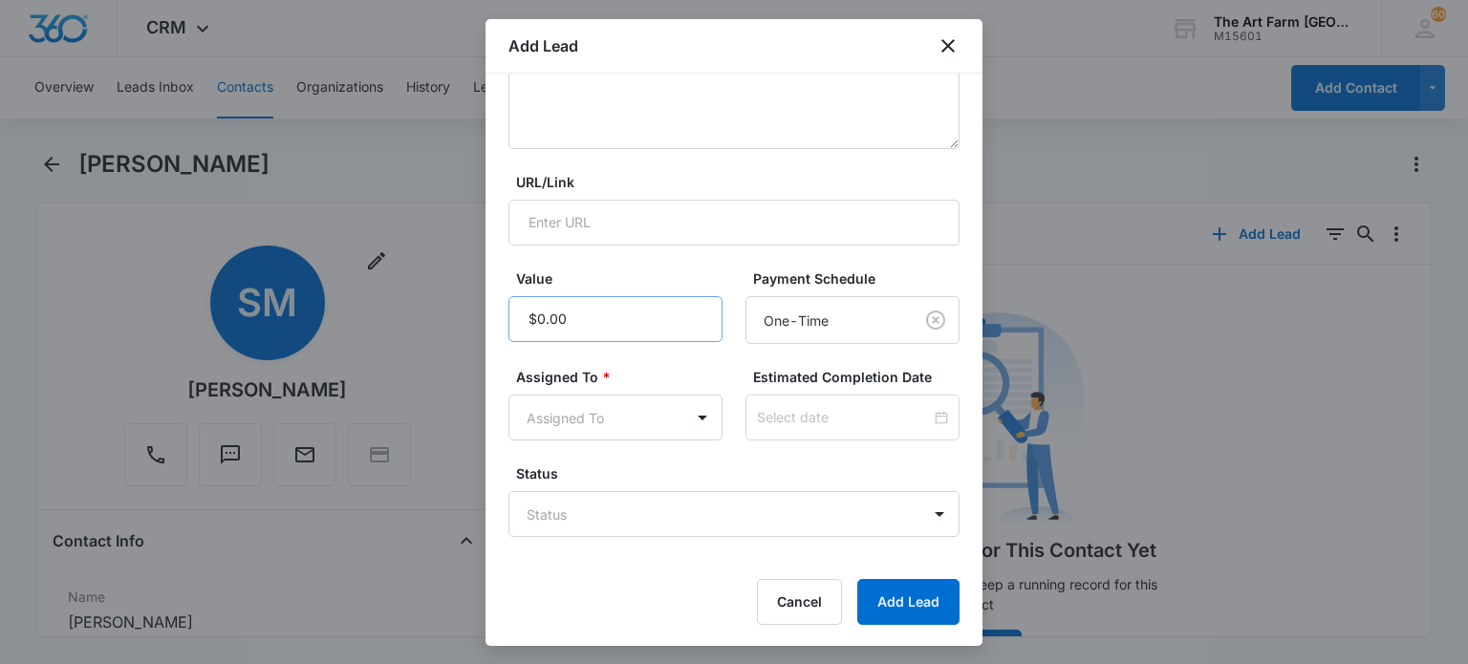
type input "Animal Encounters"
click at [587, 305] on input "Value" at bounding box center [615, 319] width 214 height 46
type input "$35.00"
click at [581, 444] on form "Contact * [PERSON_NAME] Title * Animal Encounters Details URL/Link Value Paymen…" at bounding box center [733, 221] width 451 height 807
click at [585, 421] on body "CRM Apps Reputation Websites Forms CRM Email Social Content Ads Intelligence Fi…" at bounding box center [734, 332] width 1468 height 664
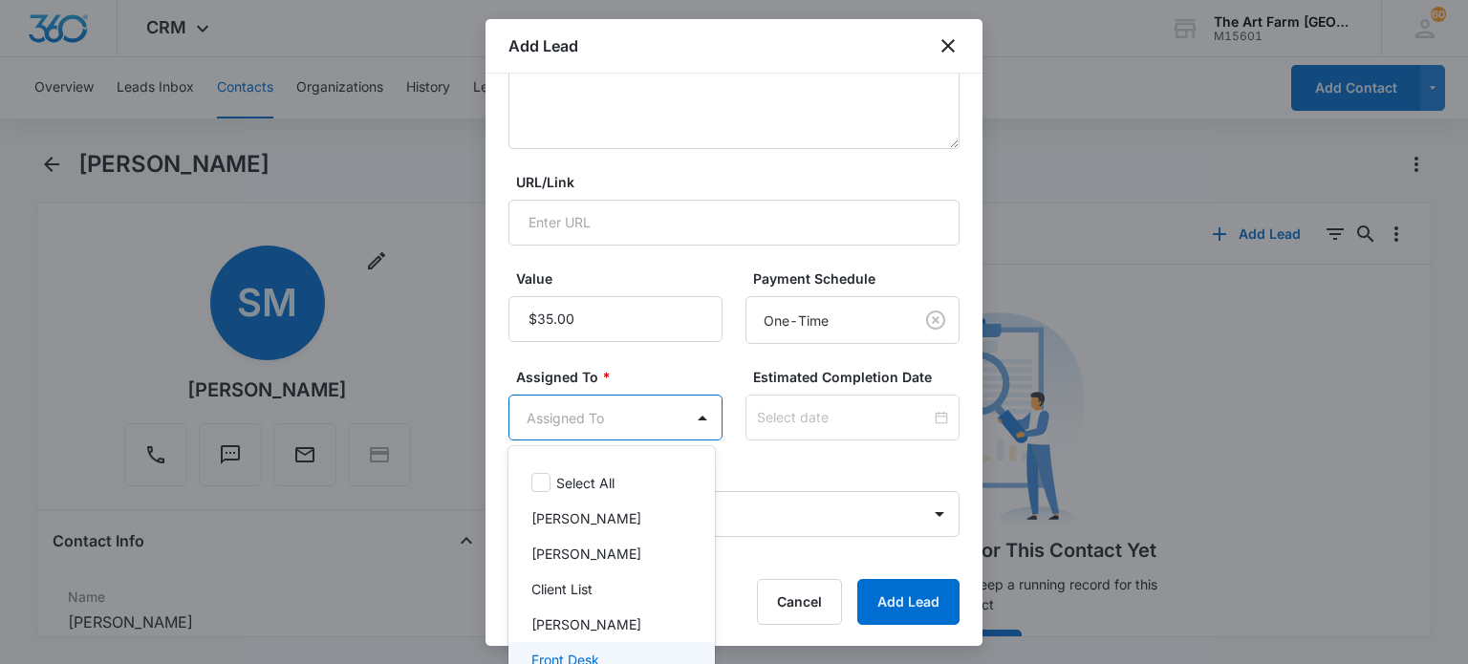
click at [576, 644] on div "Front Desk" at bounding box center [611, 659] width 206 height 35
click at [878, 611] on div at bounding box center [734, 332] width 1468 height 664
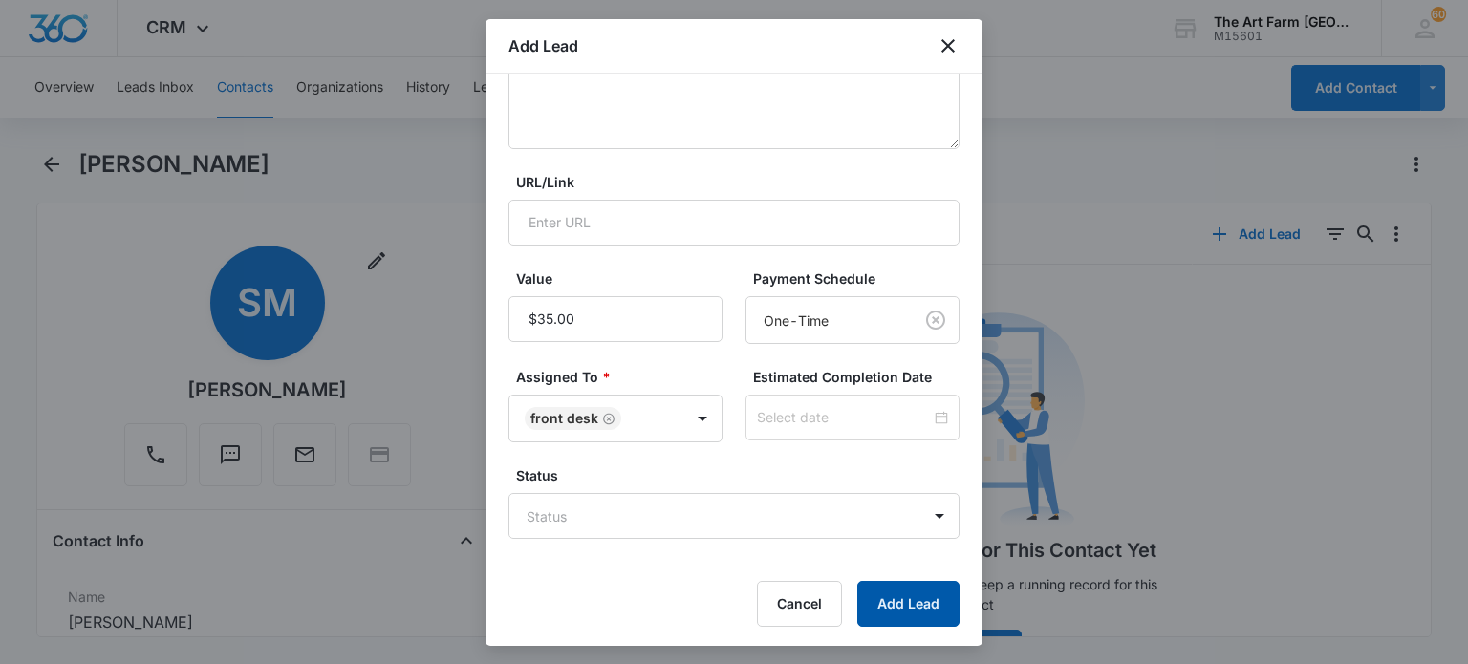
click at [871, 600] on button "Add Lead" at bounding box center [908, 604] width 102 height 46
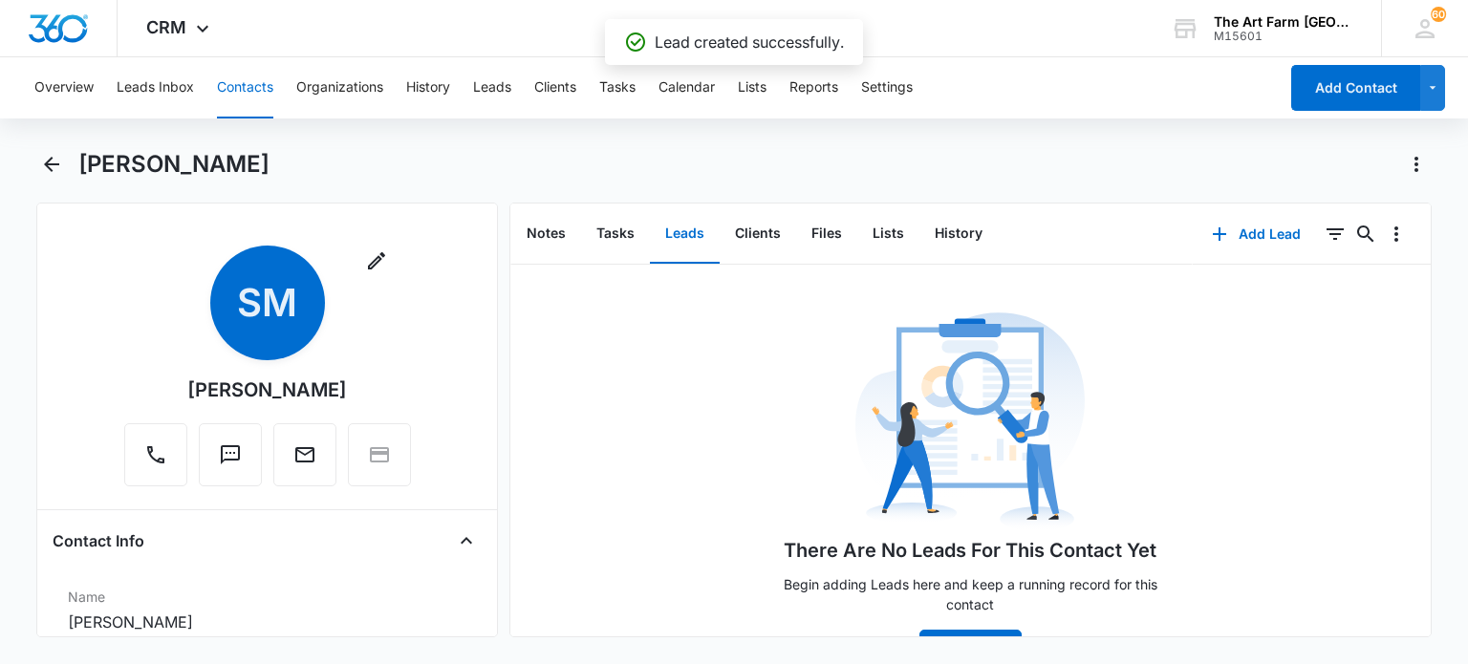
click at [111, 166] on h1 "[PERSON_NAME]" at bounding box center [173, 164] width 191 height 29
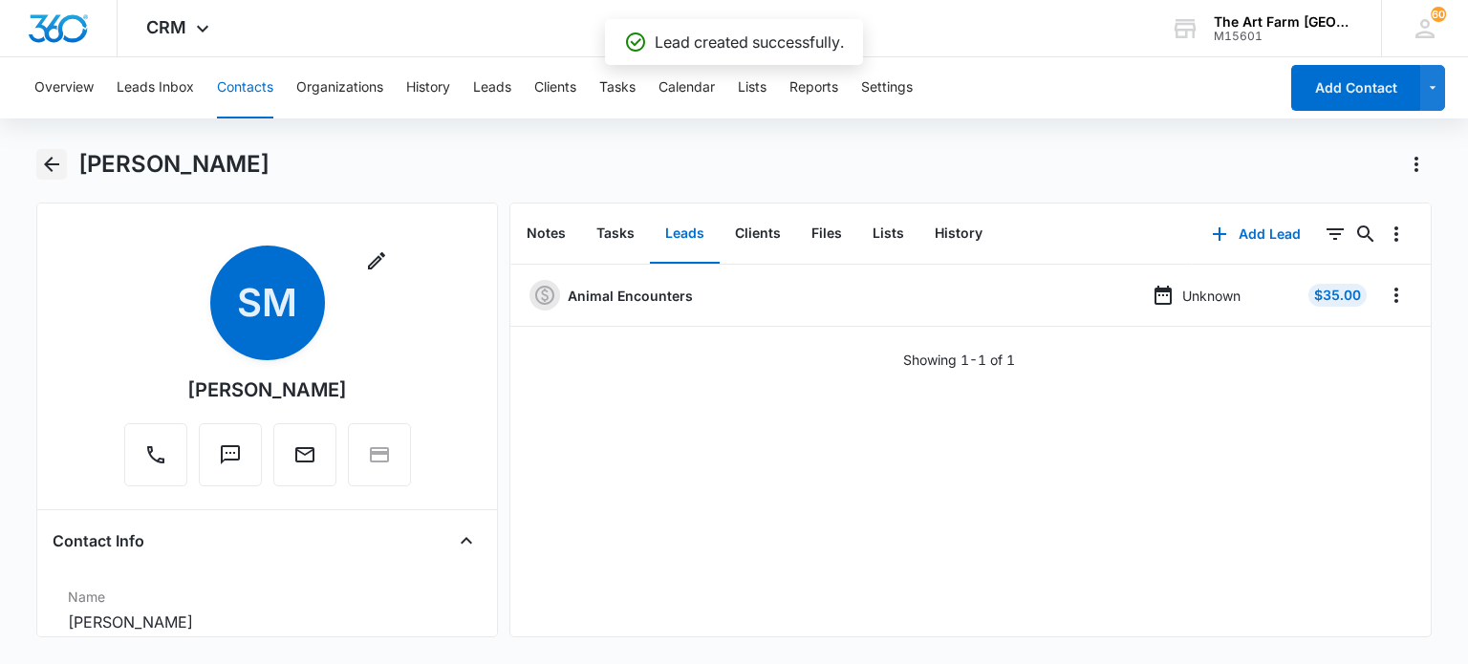
click at [50, 161] on icon "Back" at bounding box center [51, 164] width 23 height 23
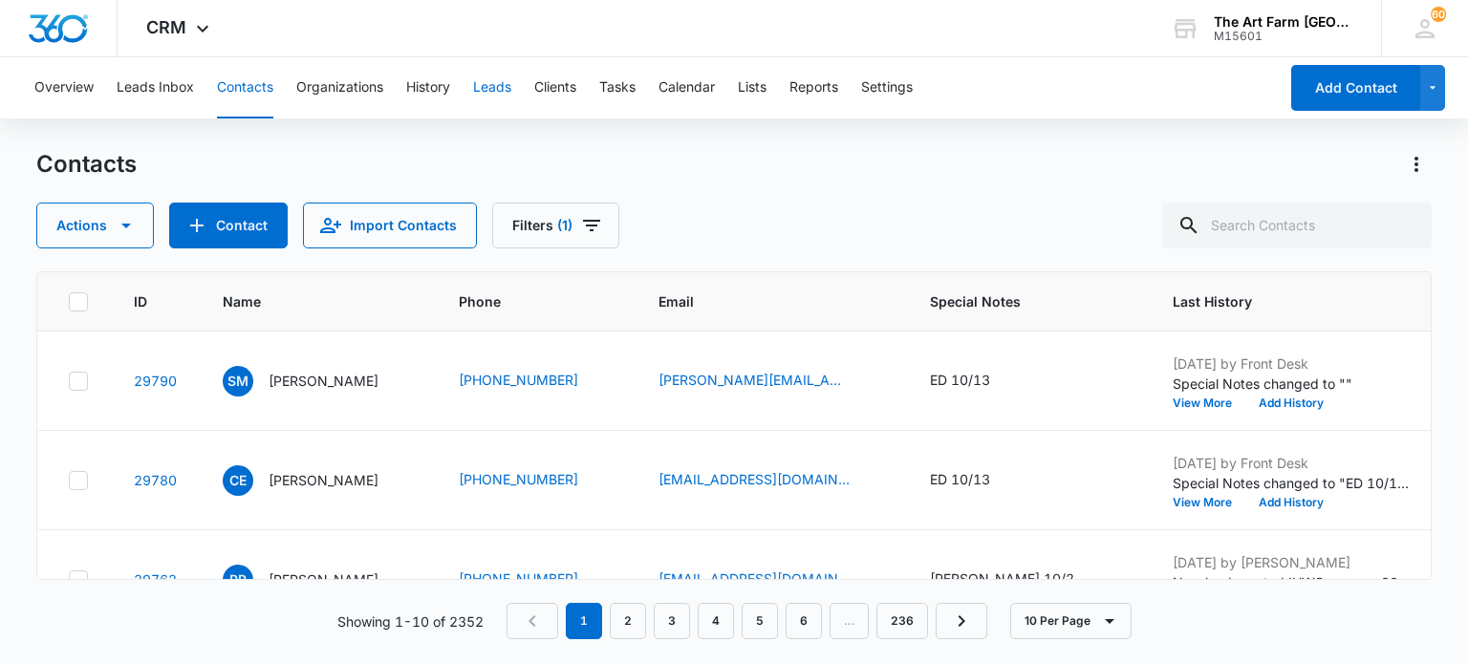
click at [493, 86] on button "Leads" at bounding box center [492, 87] width 38 height 61
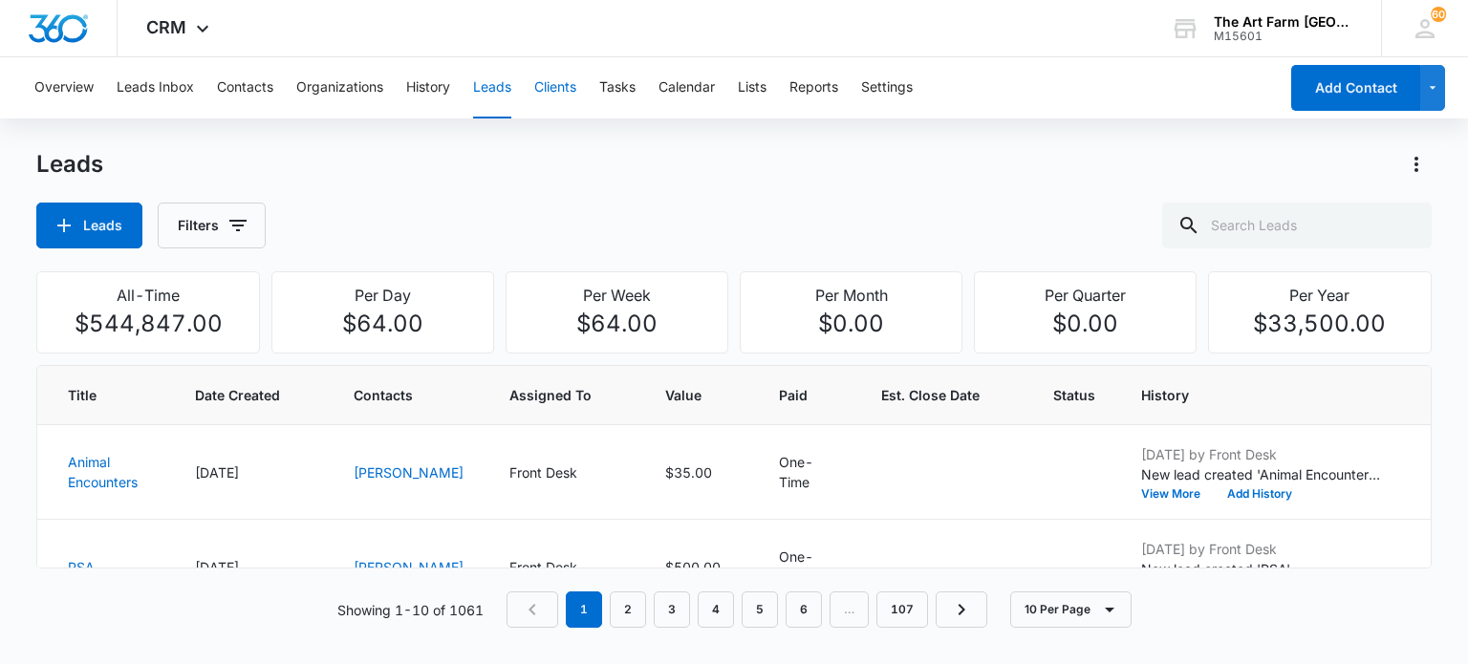
click at [555, 90] on button "Clients" at bounding box center [555, 87] width 42 height 61
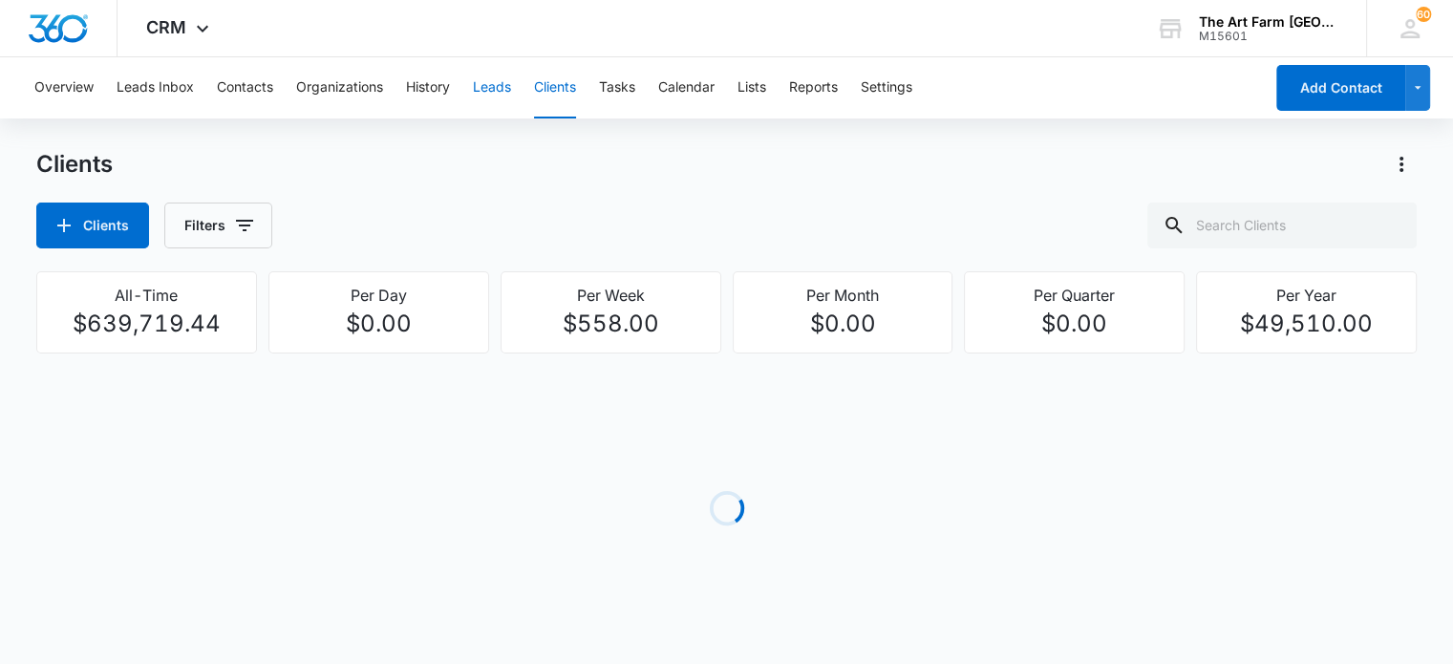
click at [503, 87] on button "Leads" at bounding box center [492, 87] width 38 height 61
